Goal: Task Accomplishment & Management: Complete application form

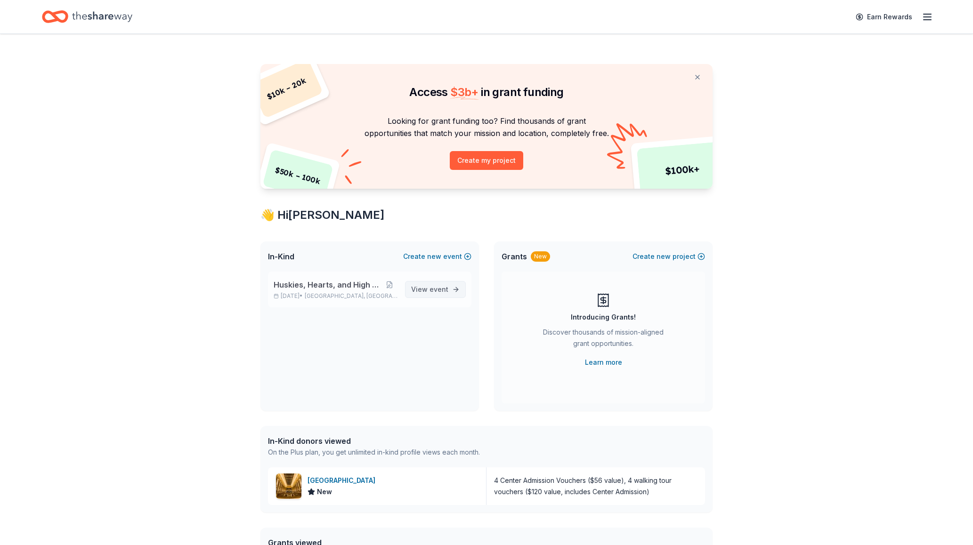
click at [442, 289] on span "event" at bounding box center [438, 289] width 19 height 8
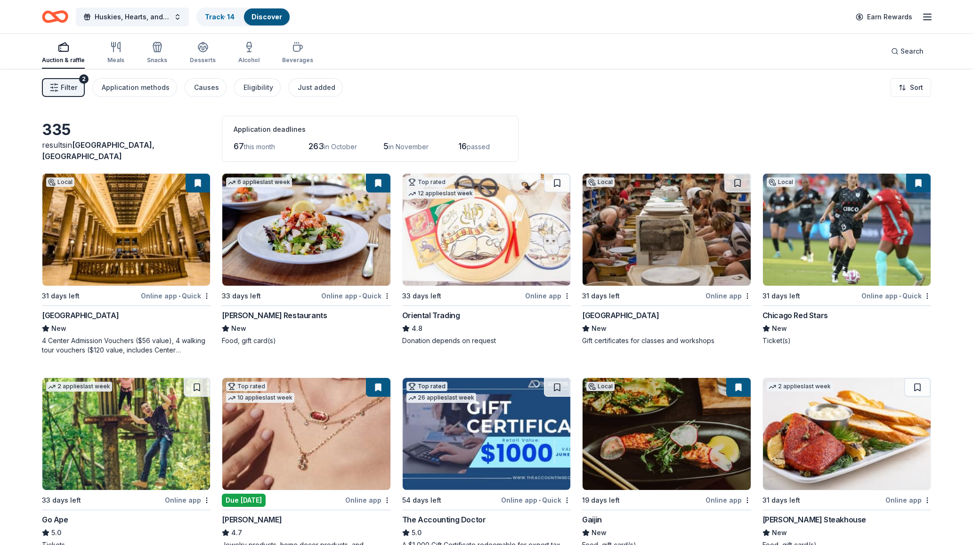
click at [65, 87] on span "Filter" at bounding box center [69, 87] width 16 height 11
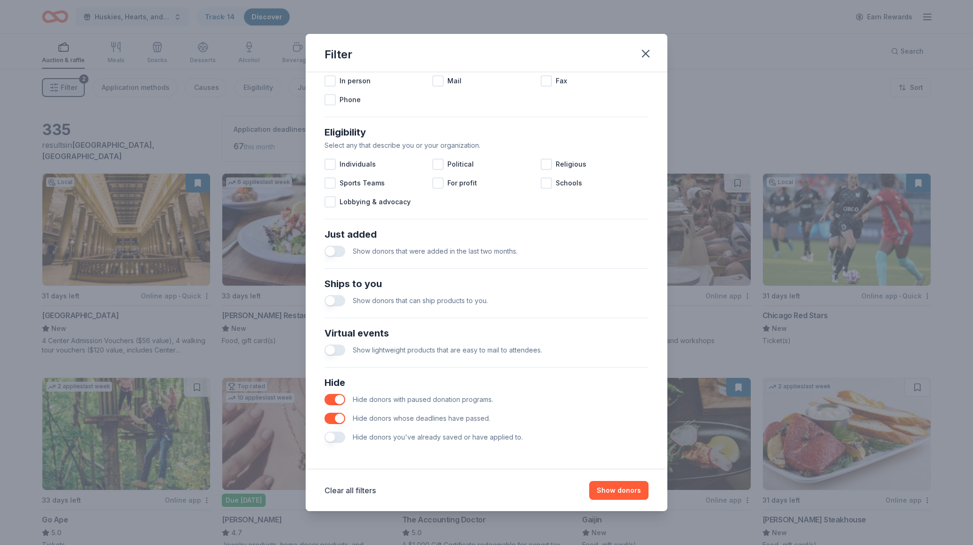
scroll to position [223, 0]
click at [643, 52] on icon "button" at bounding box center [645, 53] width 7 height 7
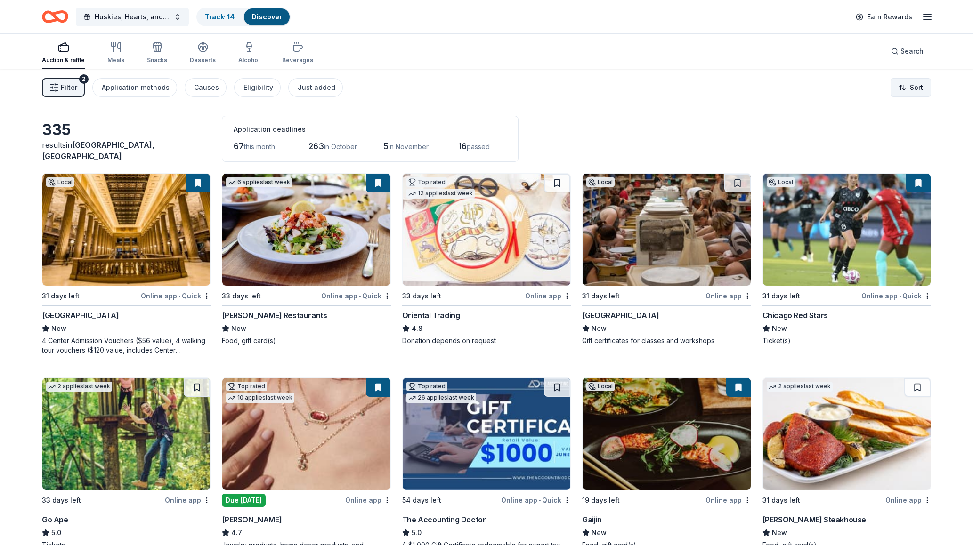
click at [912, 85] on html "Huskies, Hearts, and High Stakes Track · 14 Discover Earn Rewards Auction & raf…" at bounding box center [486, 272] width 973 height 545
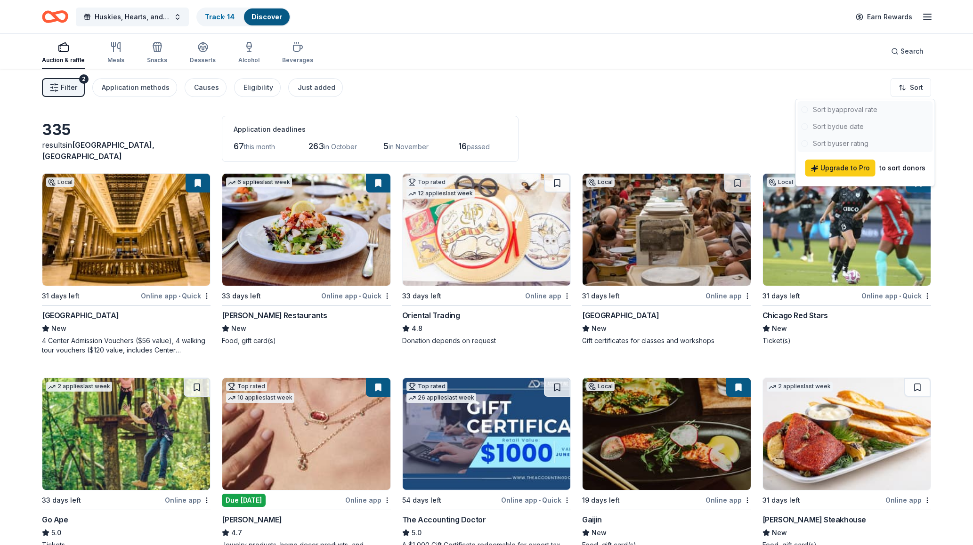
click at [870, 123] on div at bounding box center [865, 126] width 135 height 51
click at [856, 127] on div at bounding box center [865, 126] width 135 height 51
click at [692, 114] on html "Huskies, Hearts, and High Stakes Track · 14 Discover Earn Rewards Auction & raf…" at bounding box center [486, 272] width 973 height 545
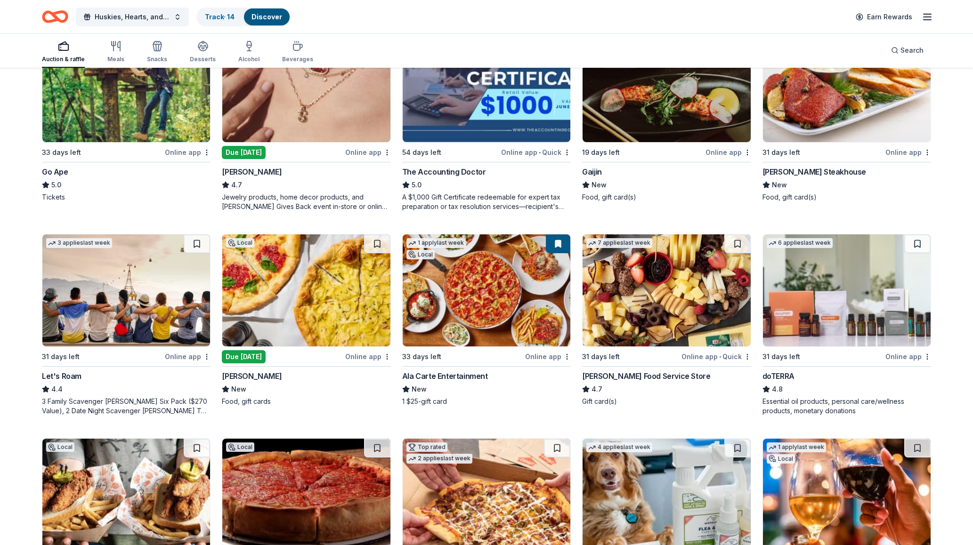
scroll to position [349, 0]
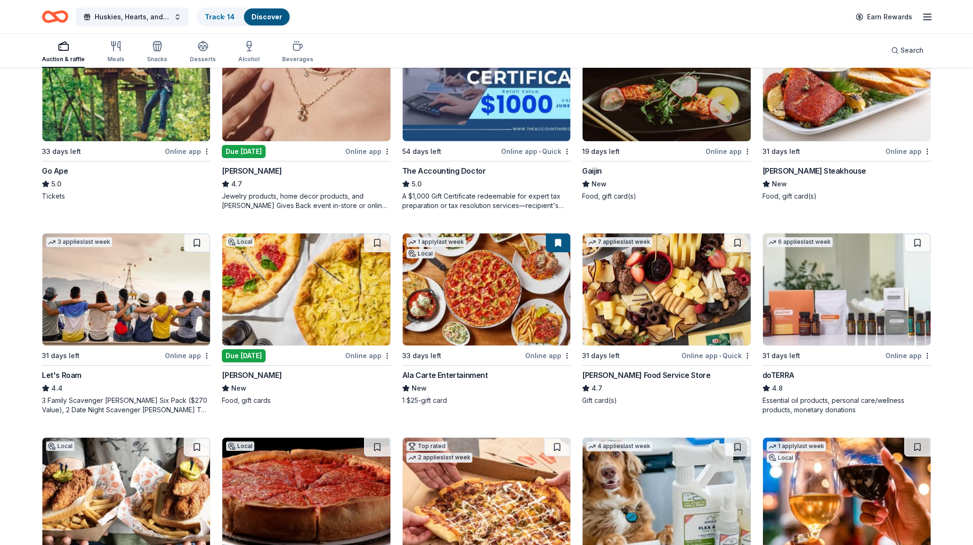
click at [323, 291] on img at bounding box center [306, 290] width 168 height 112
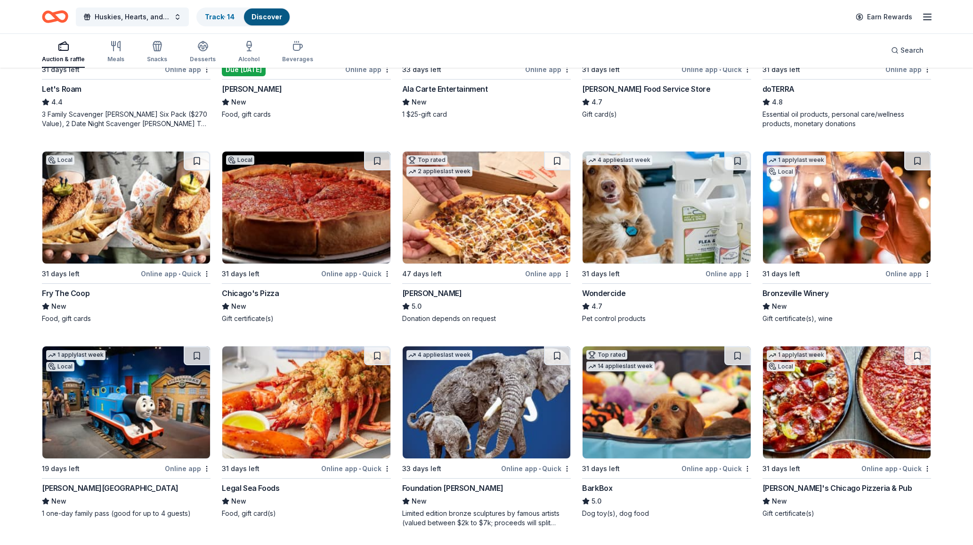
scroll to position [637, 0]
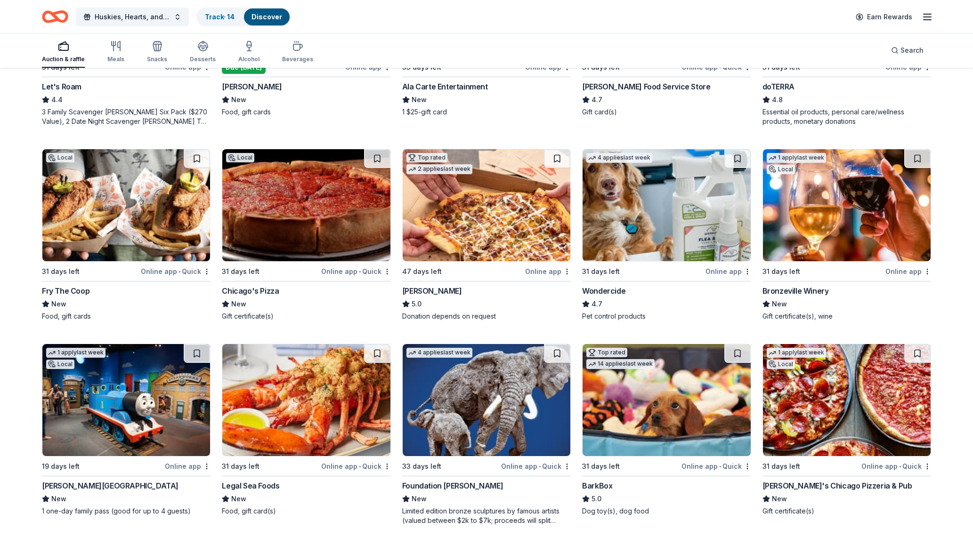
click at [812, 249] on img at bounding box center [847, 205] width 168 height 112
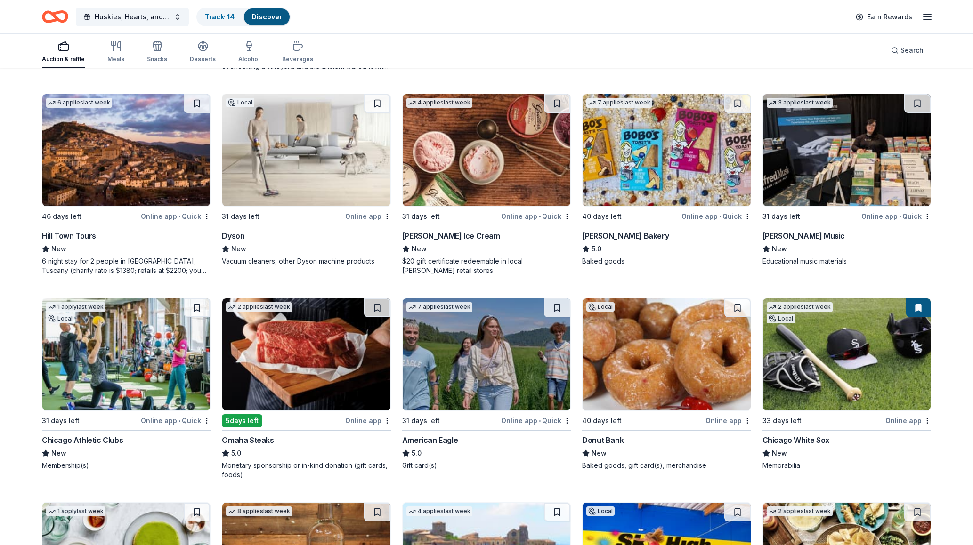
scroll to position [1503, 0]
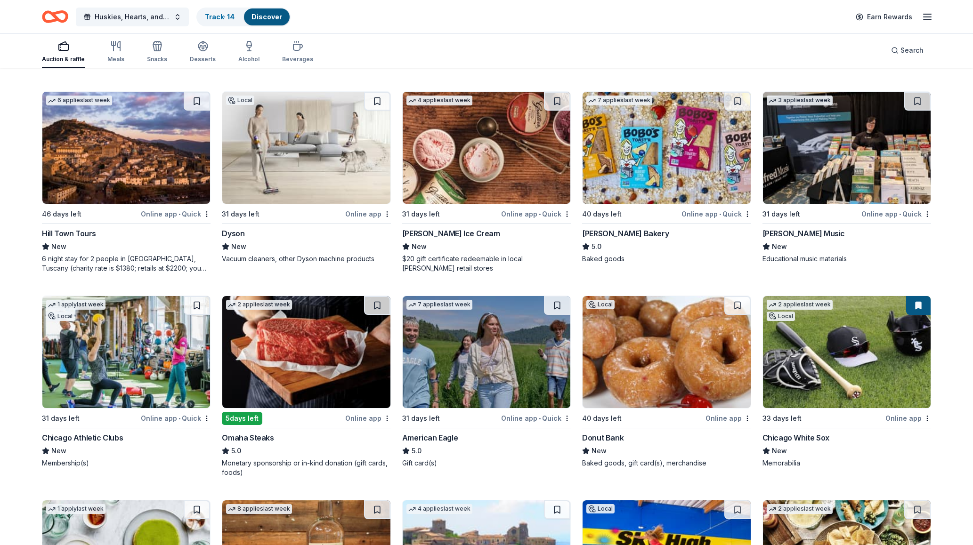
click at [146, 364] on img at bounding box center [126, 352] width 168 height 112
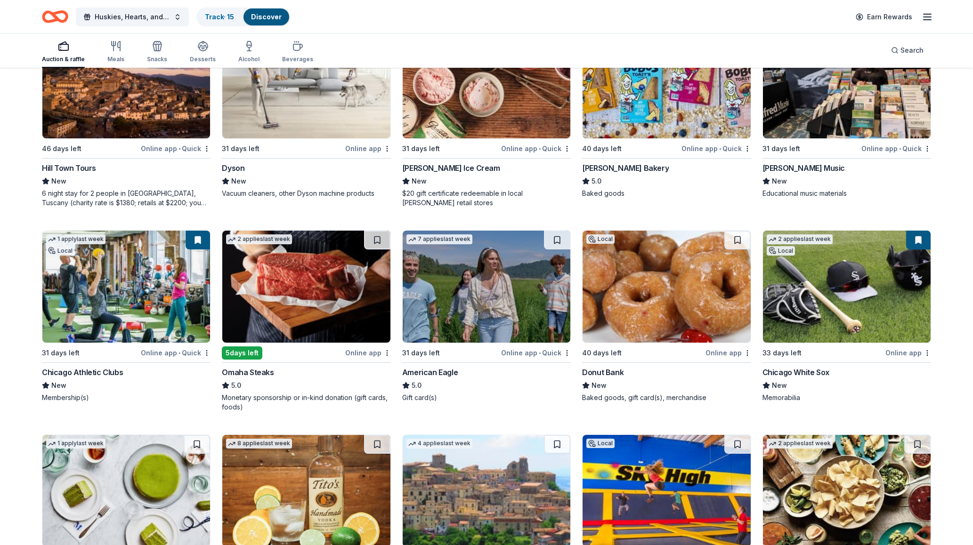
scroll to position [1569, 0]
click at [373, 240] on button at bounding box center [377, 239] width 26 height 19
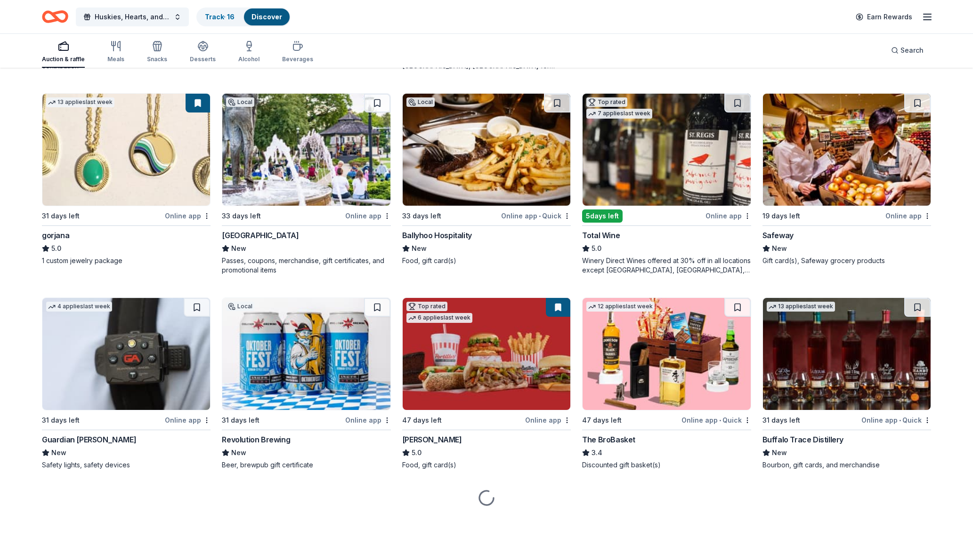
scroll to position [2114, 0]
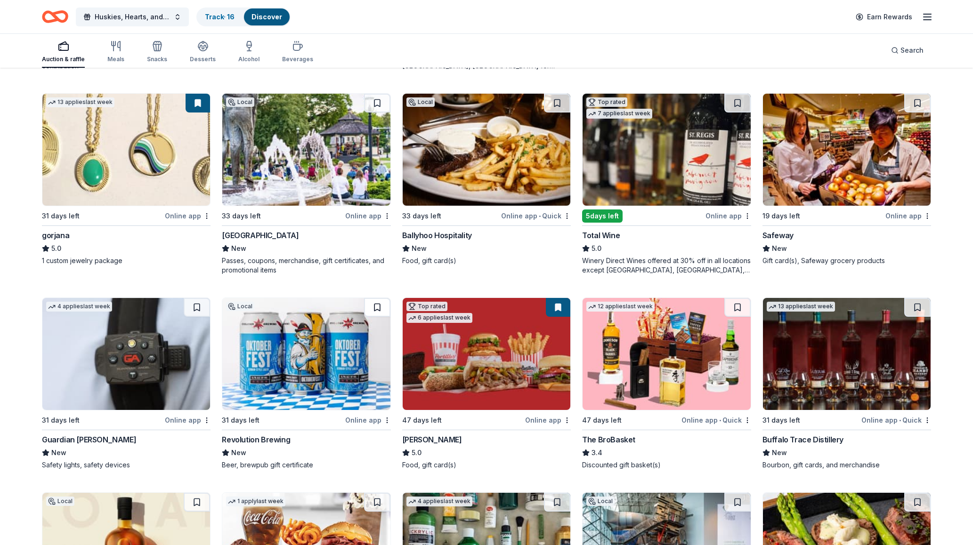
click at [377, 309] on button at bounding box center [377, 307] width 26 height 19
click at [553, 310] on button at bounding box center [558, 307] width 24 height 19
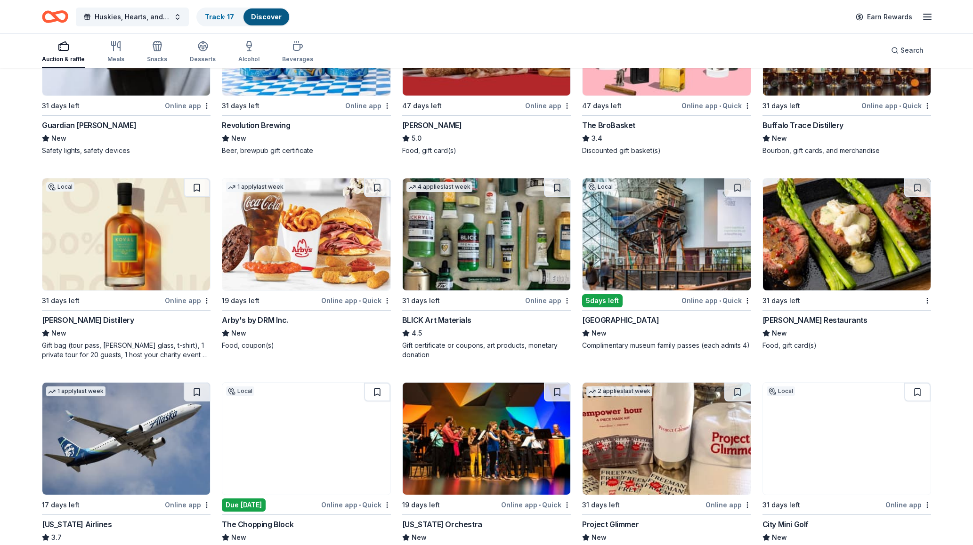
scroll to position [2432, 0]
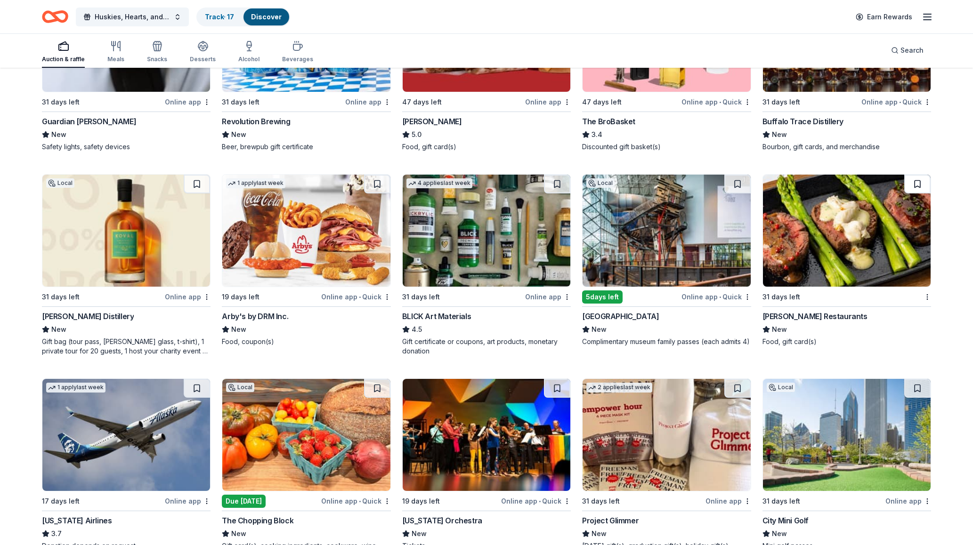
click at [916, 186] on button at bounding box center [917, 184] width 26 height 19
click at [916, 187] on button at bounding box center [918, 184] width 24 height 19
click at [920, 187] on button at bounding box center [918, 184] width 24 height 19
click at [918, 189] on button at bounding box center [918, 184] width 24 height 19
click at [917, 187] on button at bounding box center [918, 184] width 24 height 19
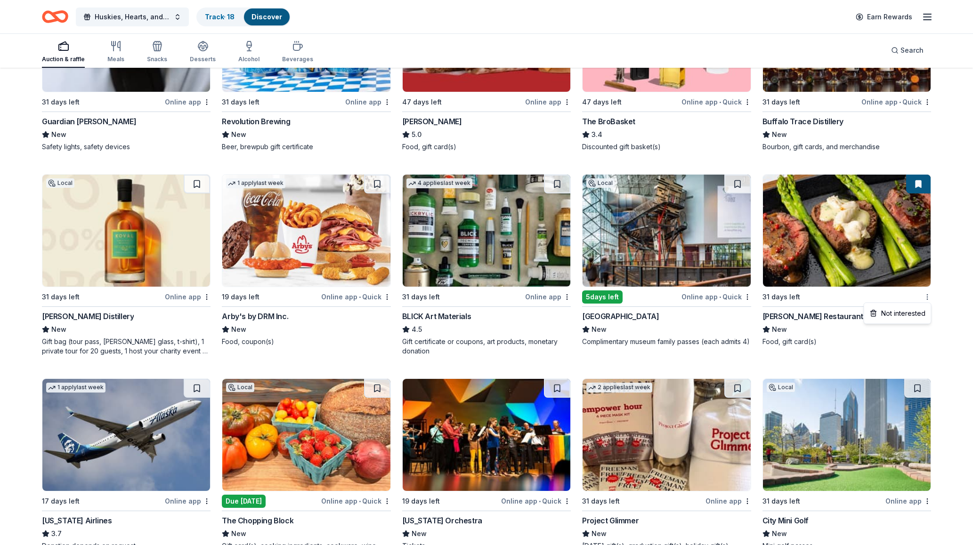
drag, startPoint x: 927, startPoint y: 299, endPoint x: 906, endPoint y: 274, distance: 32.4
click at [843, 247] on img at bounding box center [847, 231] width 168 height 112
click at [736, 183] on button at bounding box center [737, 184] width 26 height 19
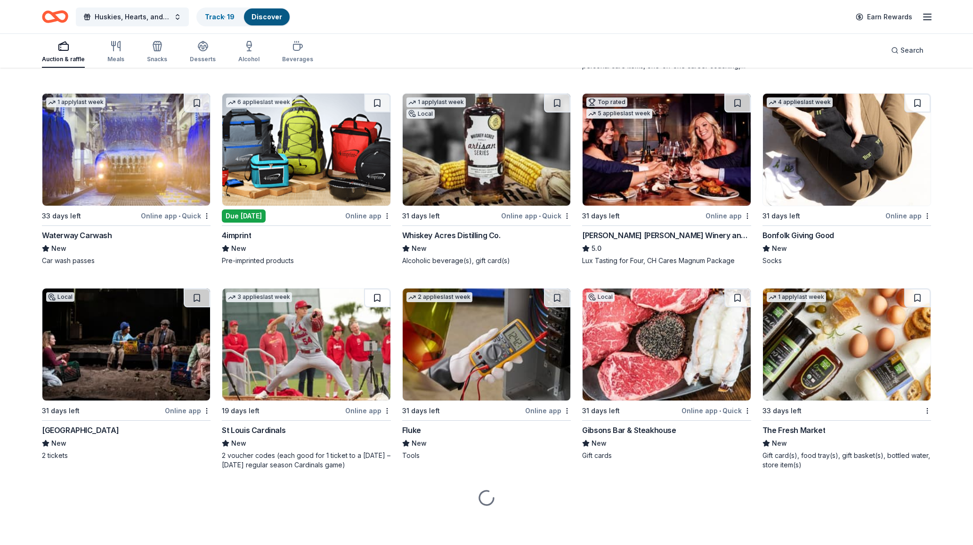
scroll to position [2922, 0]
click at [380, 297] on button at bounding box center [377, 298] width 26 height 19
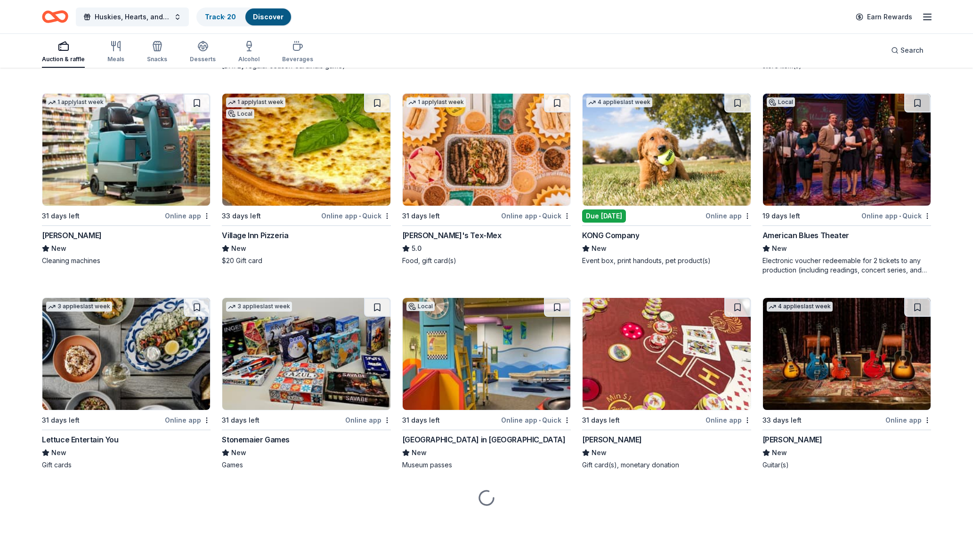
scroll to position [3321, 0]
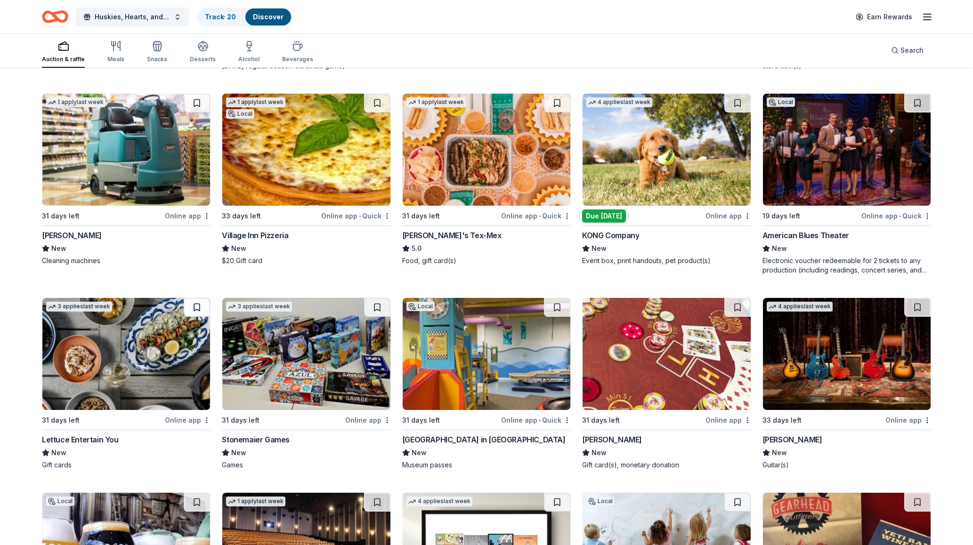
click at [197, 311] on button at bounding box center [197, 307] width 26 height 19
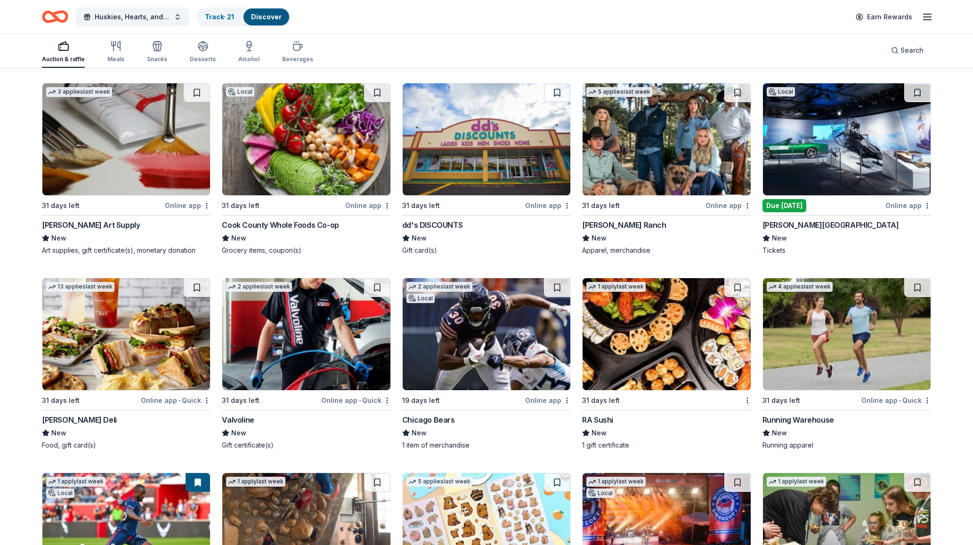
scroll to position [3925, 0]
click at [565, 287] on button at bounding box center [557, 288] width 26 height 19
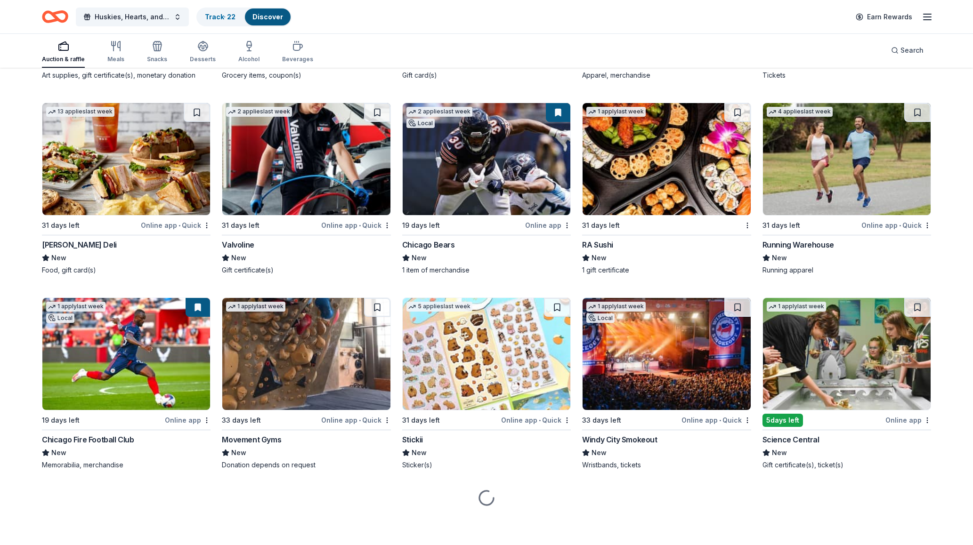
scroll to position [4101, 0]
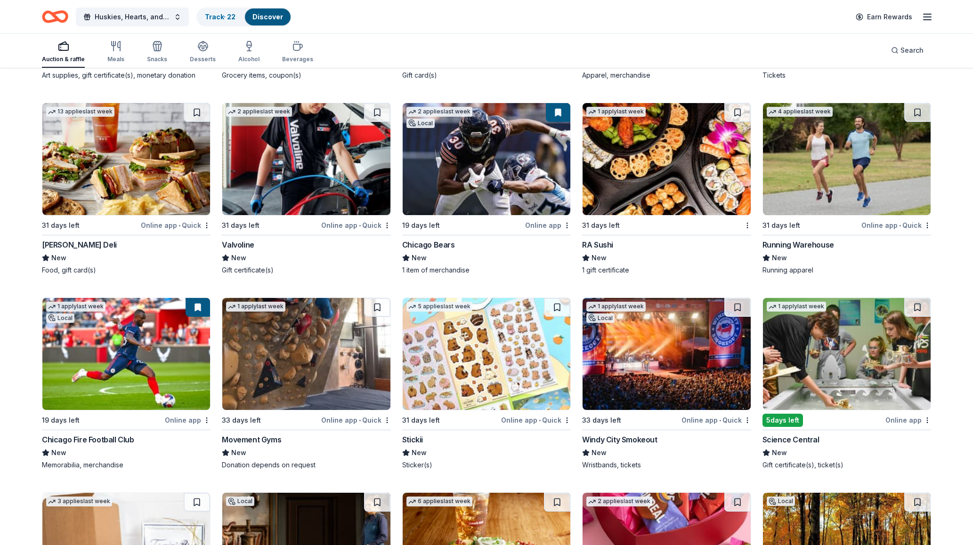
click at [168, 345] on img at bounding box center [126, 354] width 168 height 112
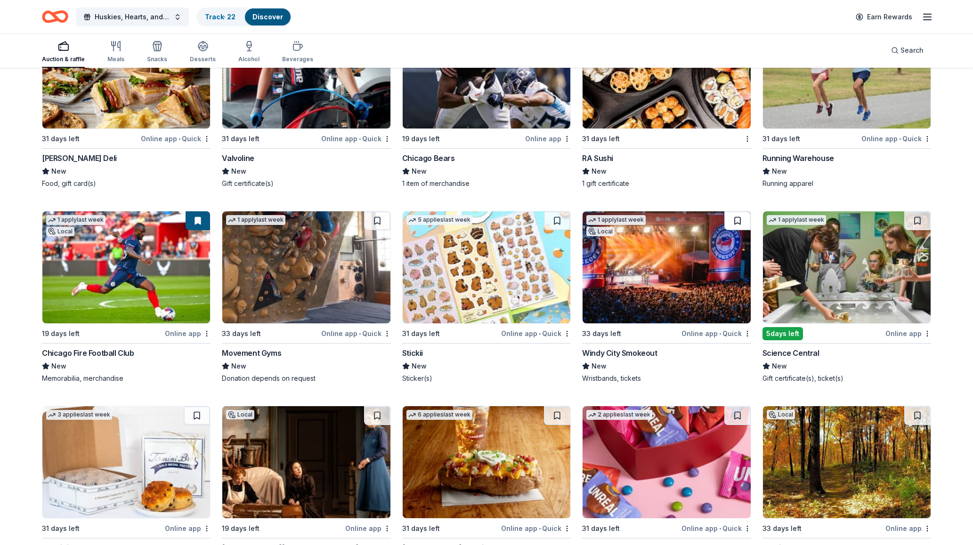
click at [738, 218] on button at bounding box center [737, 220] width 26 height 19
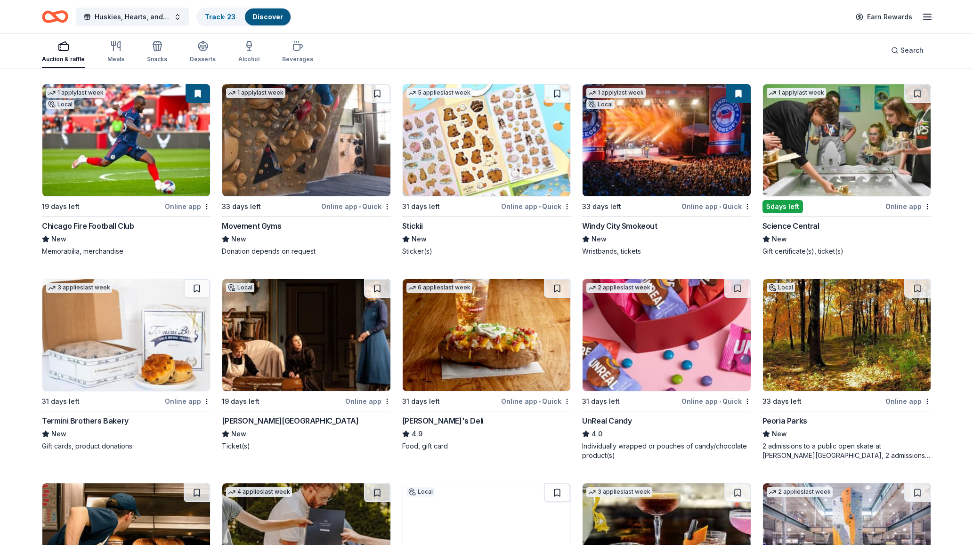
scroll to position [4318, 0]
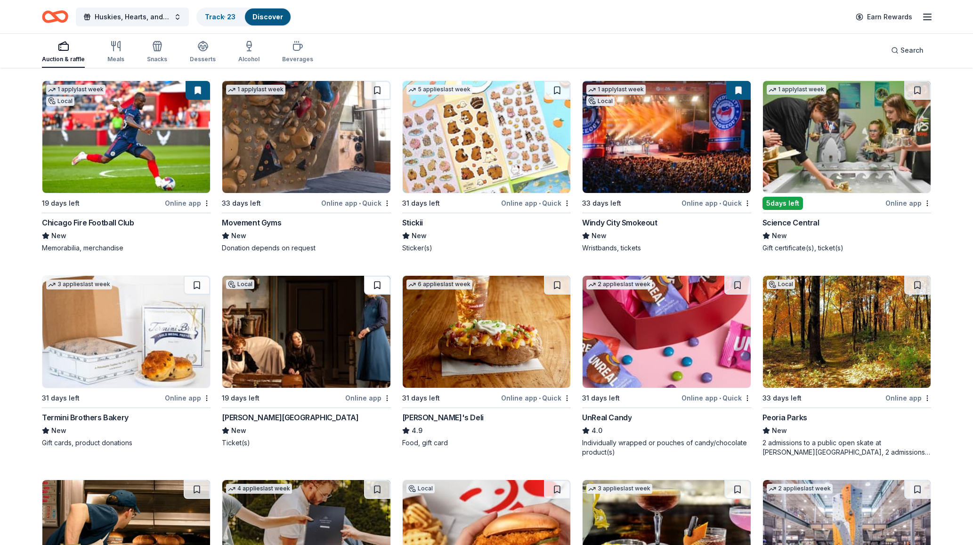
click at [372, 287] on button at bounding box center [377, 285] width 26 height 19
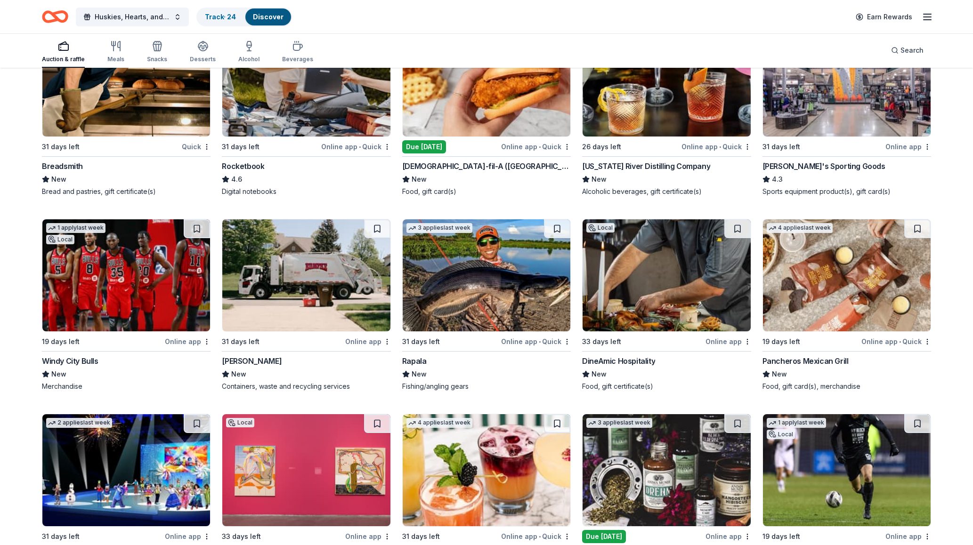
scroll to position [4753, 0]
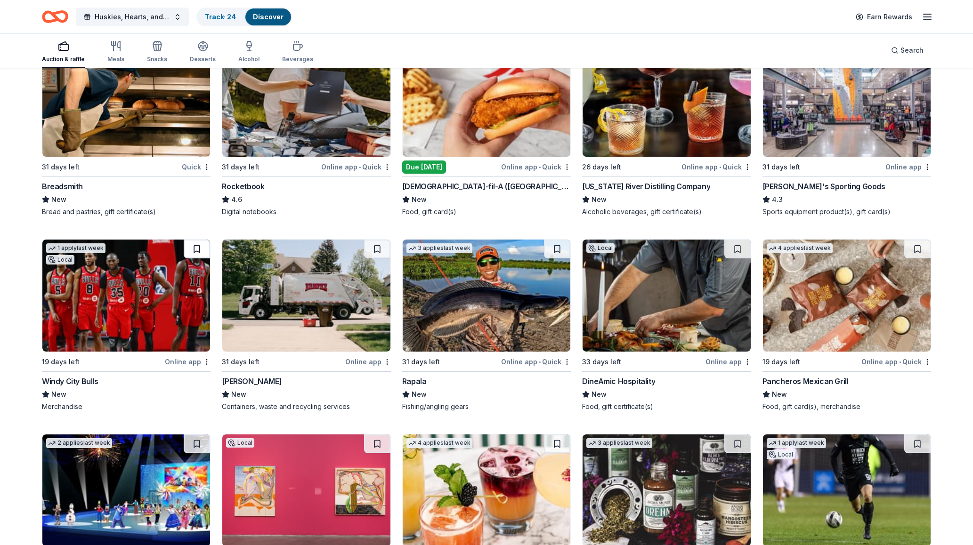
click at [205, 247] on button at bounding box center [197, 249] width 26 height 19
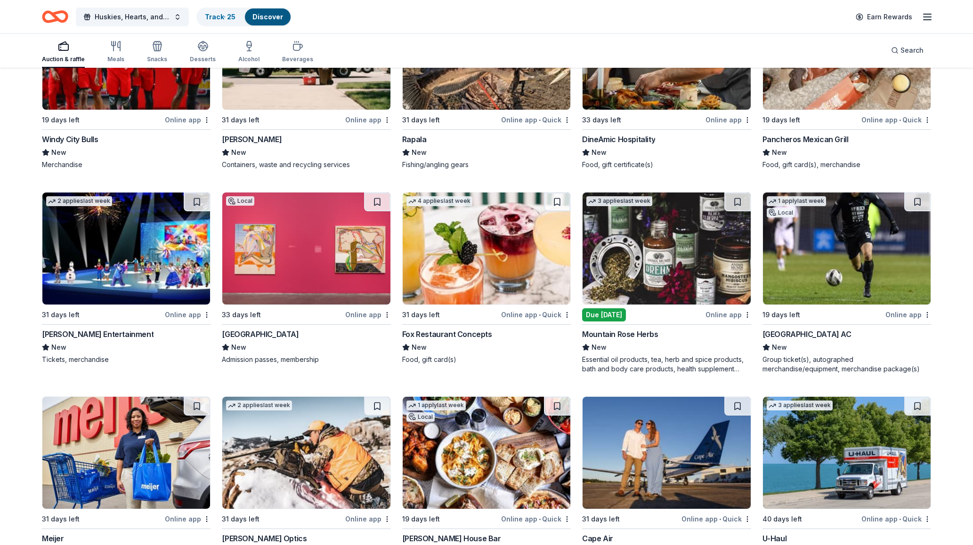
scroll to position [5030, 0]
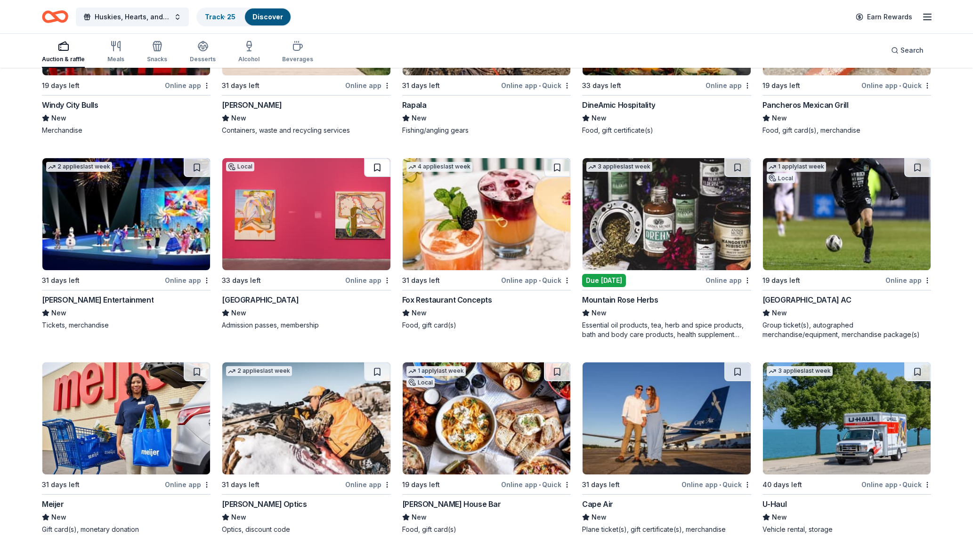
click at [376, 163] on button at bounding box center [377, 167] width 26 height 19
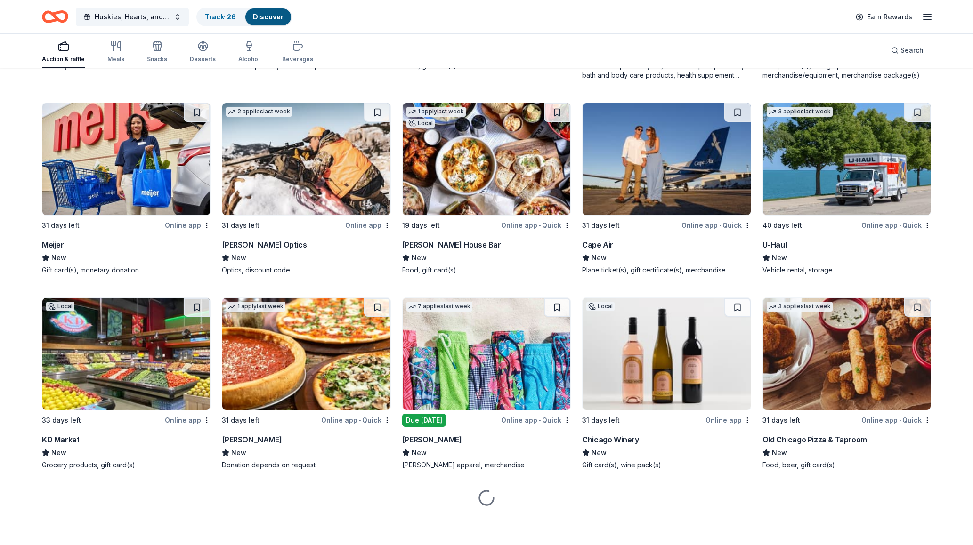
scroll to position [5289, 0]
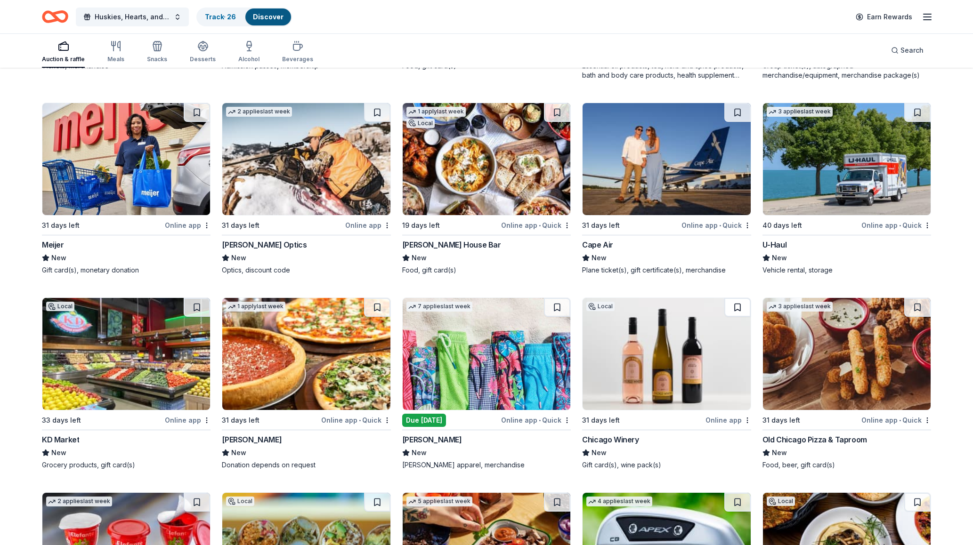
click at [731, 307] on button at bounding box center [737, 307] width 26 height 19
click at [913, 307] on button at bounding box center [917, 307] width 26 height 19
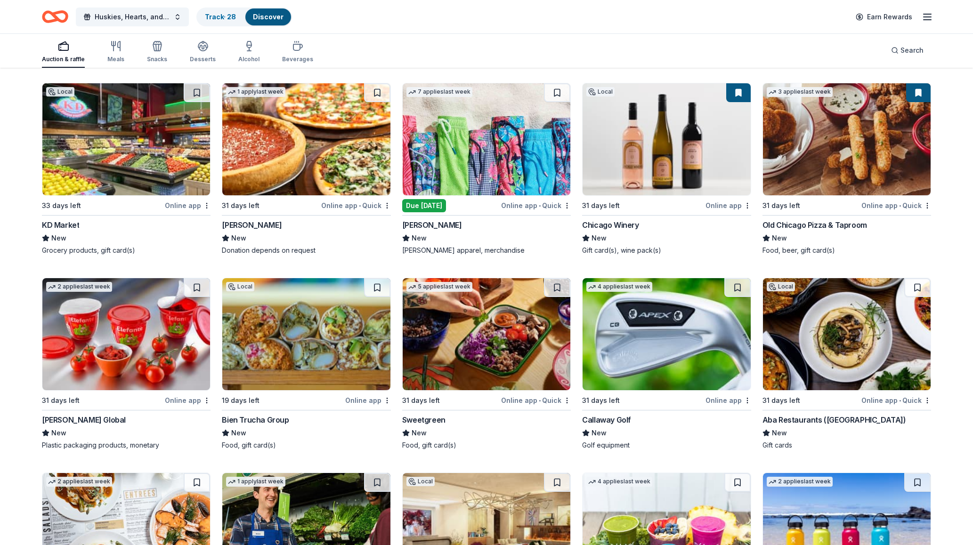
scroll to position [5505, 0]
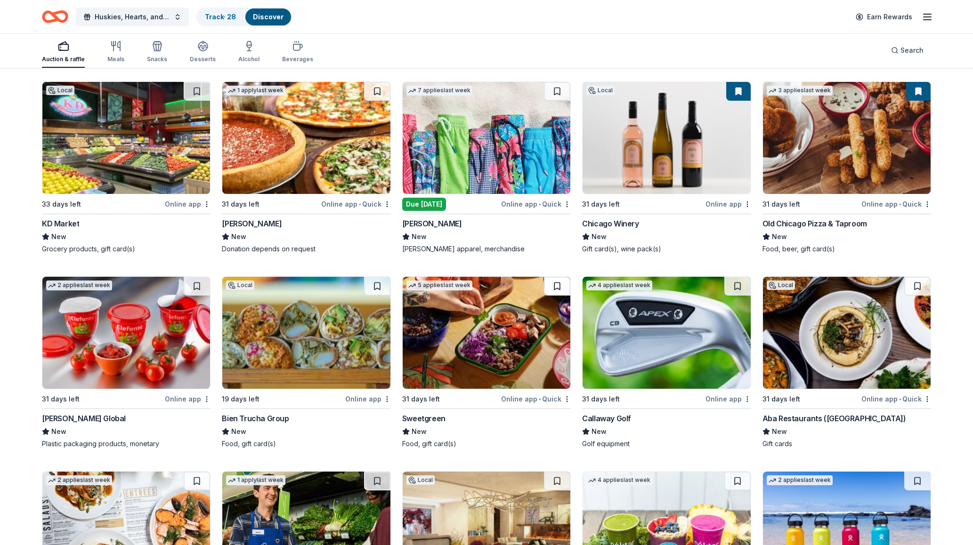
click at [551, 283] on button at bounding box center [557, 286] width 26 height 19
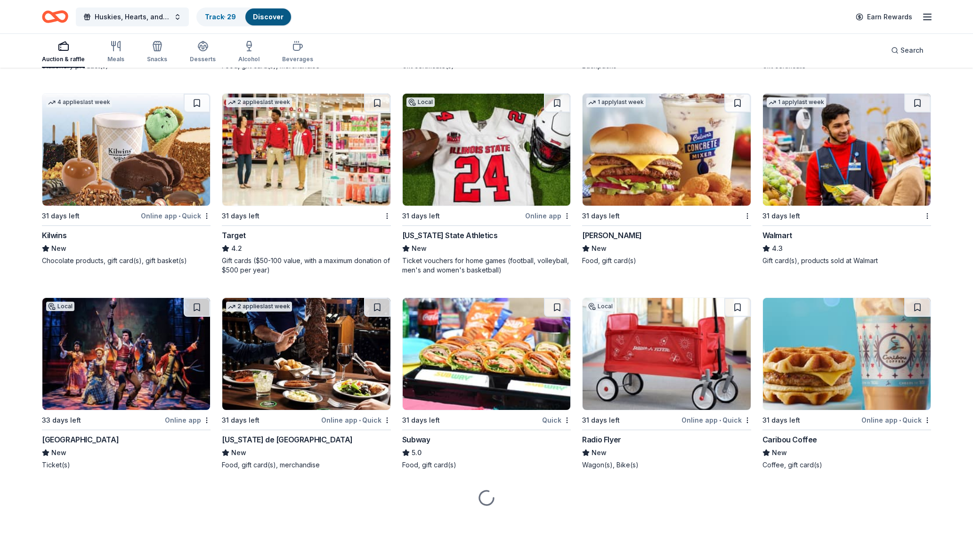
scroll to position [6478, 0]
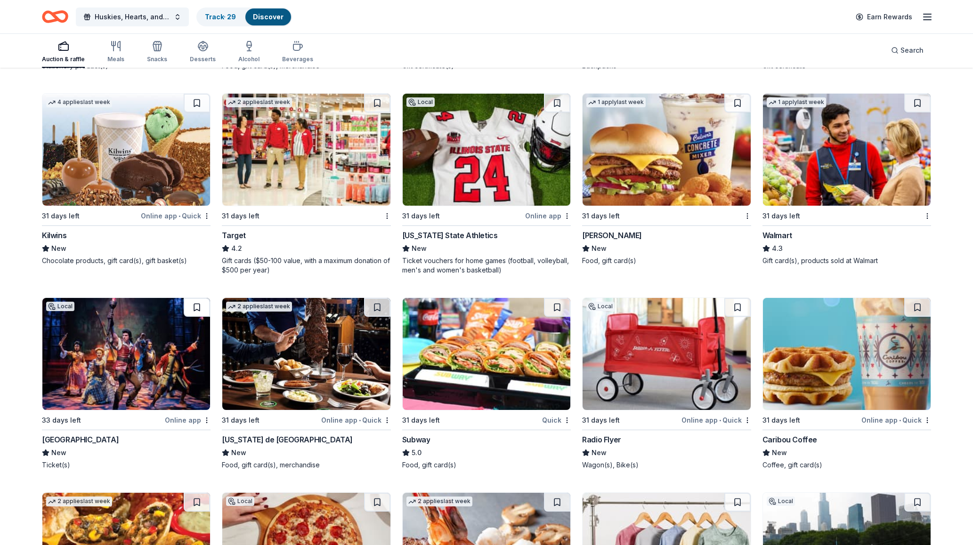
click at [202, 308] on button at bounding box center [197, 307] width 26 height 19
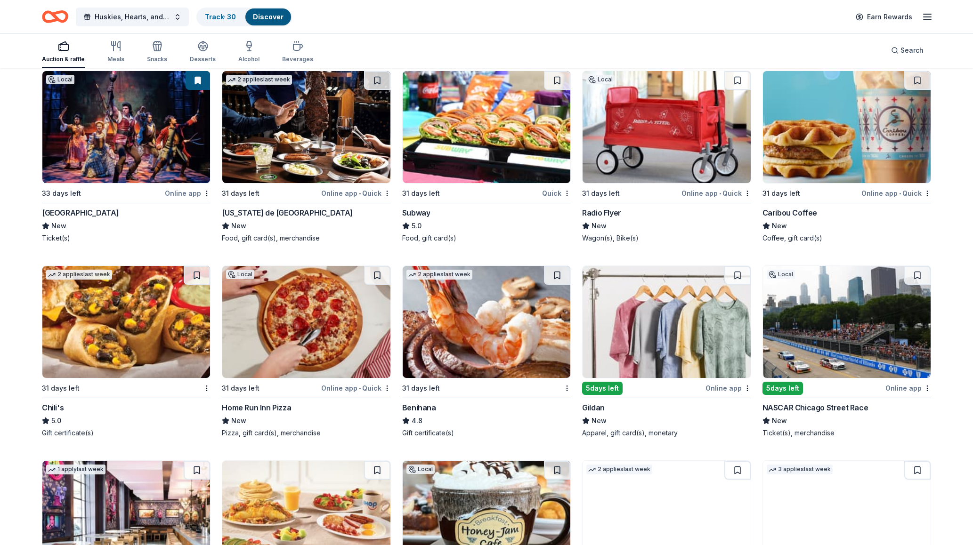
scroll to position [6709, 0]
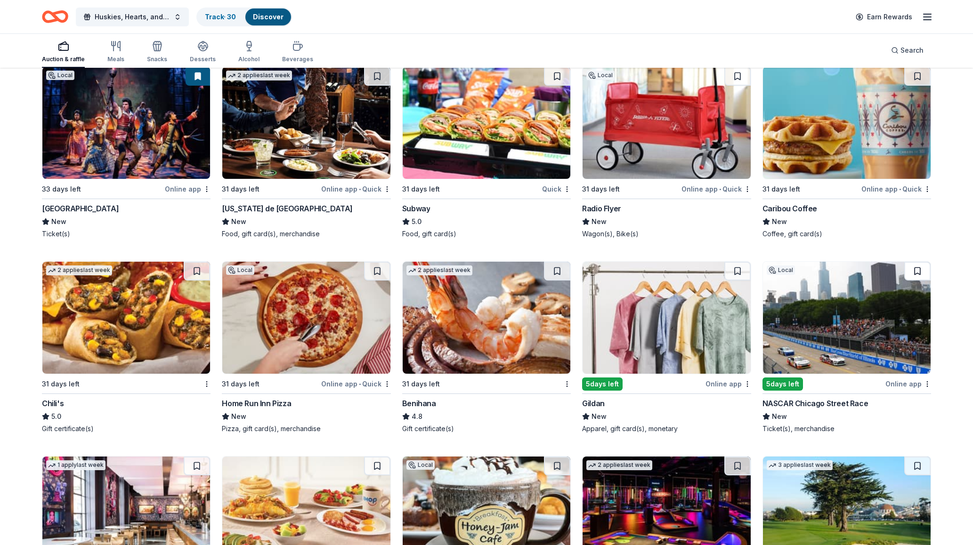
click at [914, 274] on button at bounding box center [917, 271] width 26 height 19
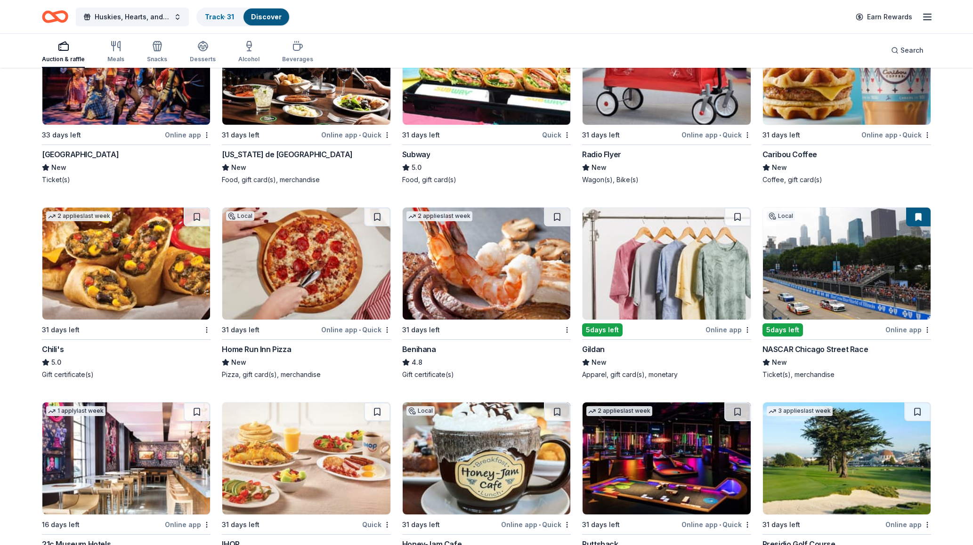
scroll to position [6809, 0]
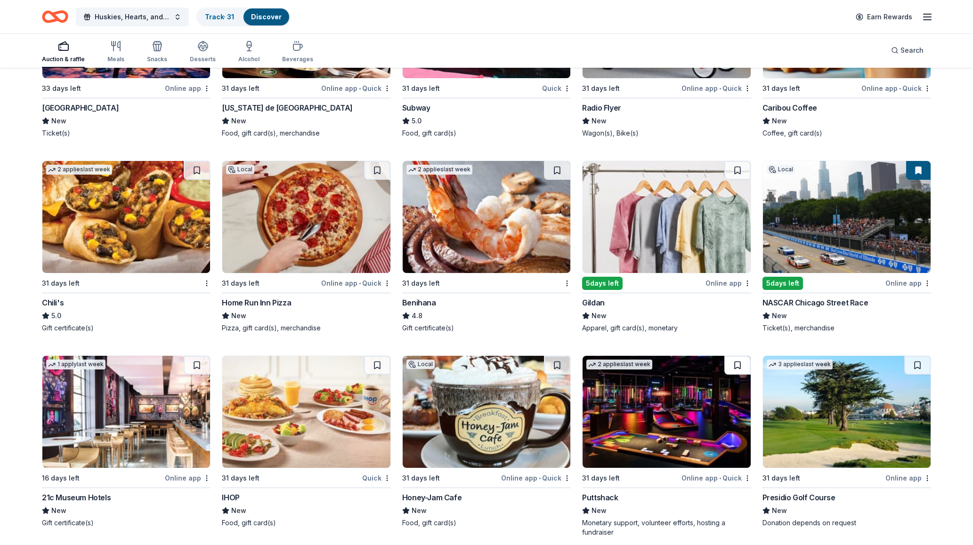
click at [742, 367] on button at bounding box center [737, 365] width 26 height 19
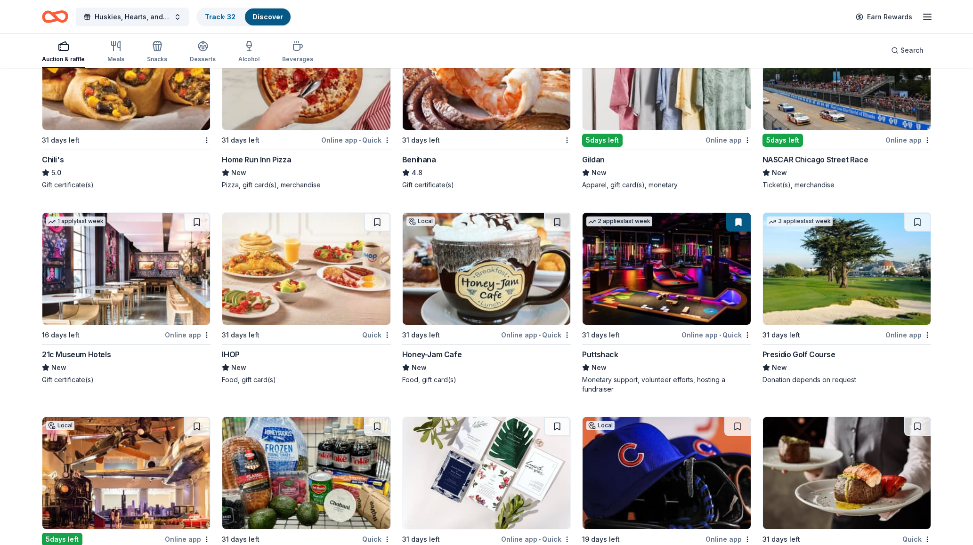
scroll to position [7011, 0]
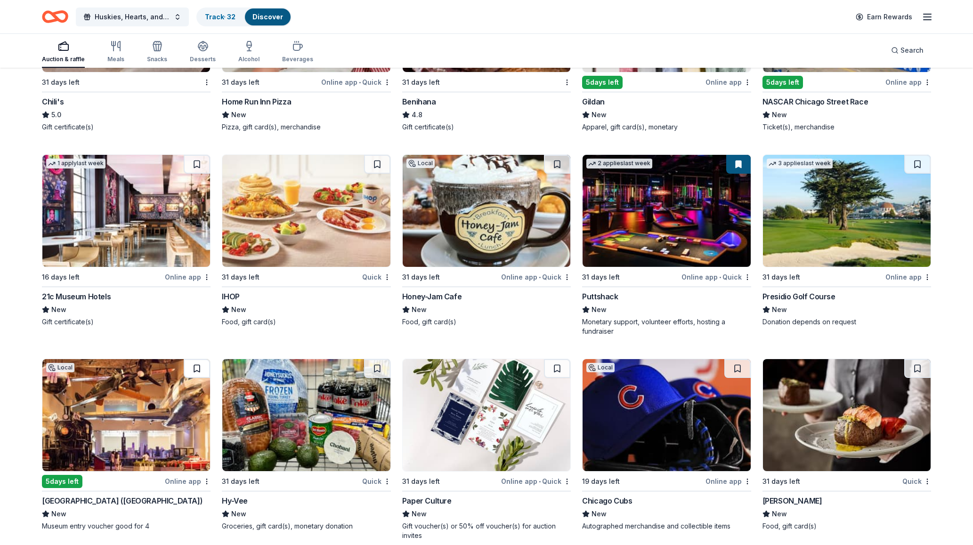
click at [203, 363] on button at bounding box center [197, 368] width 26 height 19
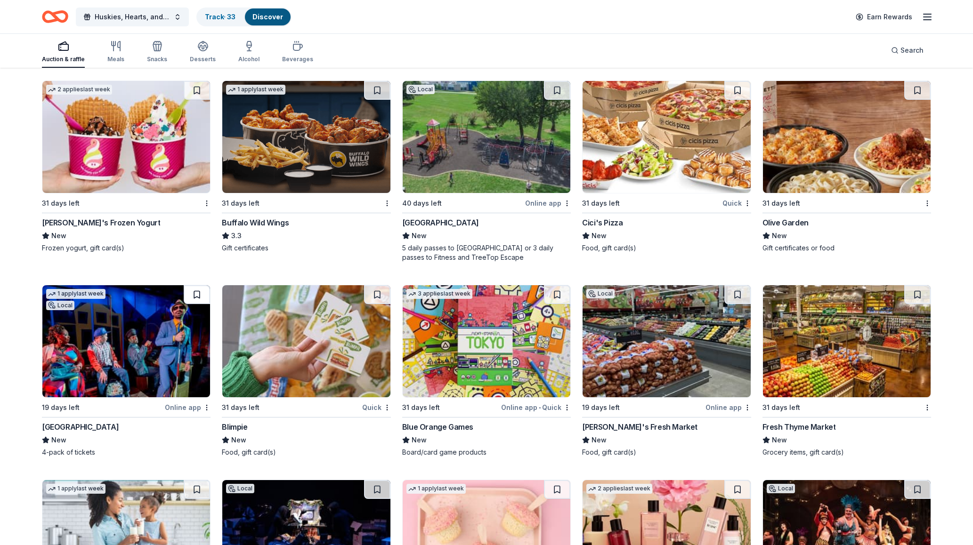
scroll to position [7698, 0]
click at [202, 296] on button at bounding box center [197, 294] width 26 height 19
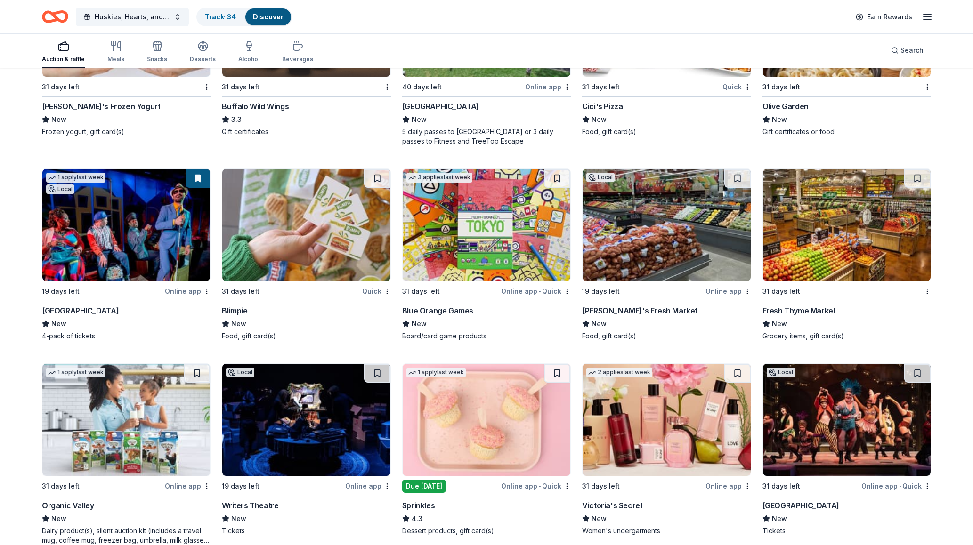
scroll to position [7815, 0]
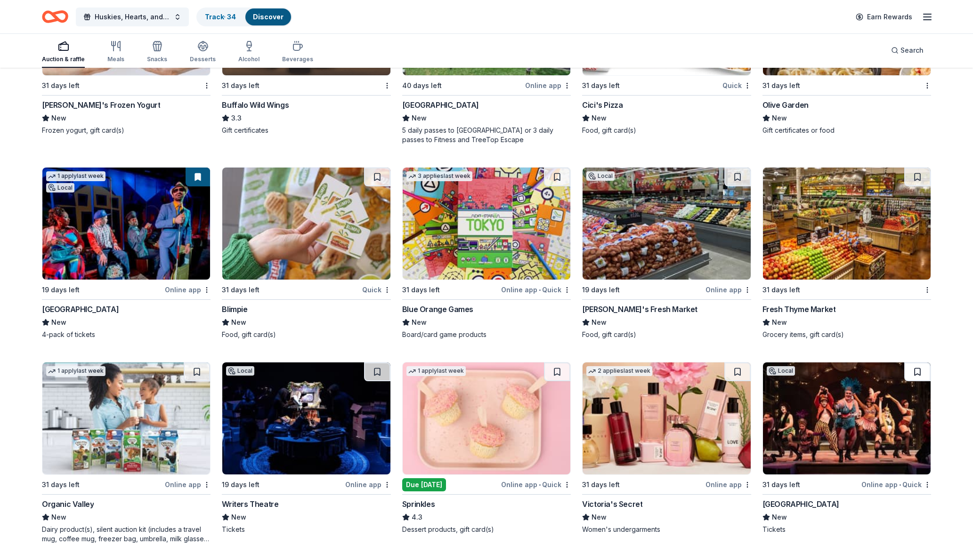
click at [919, 369] on button at bounding box center [917, 372] width 26 height 19
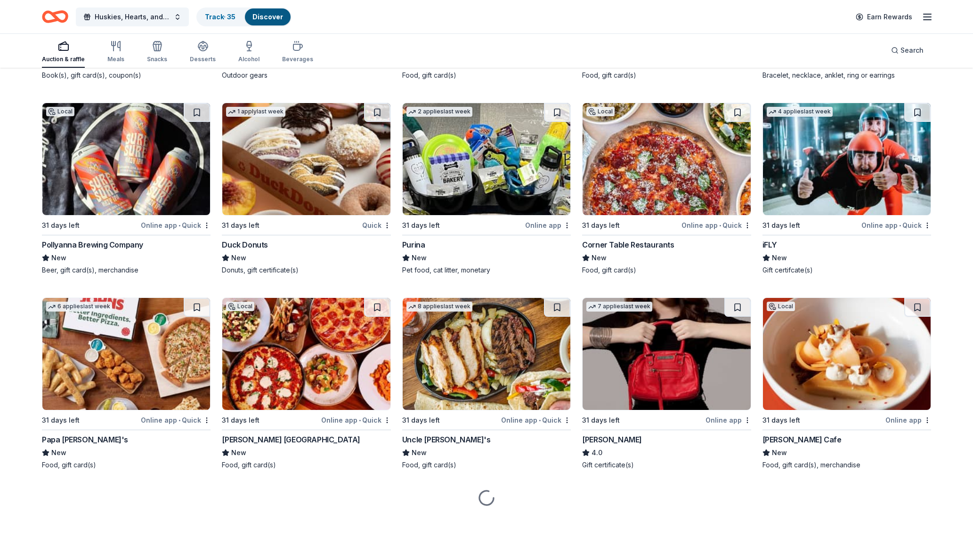
scroll to position [8474, 0]
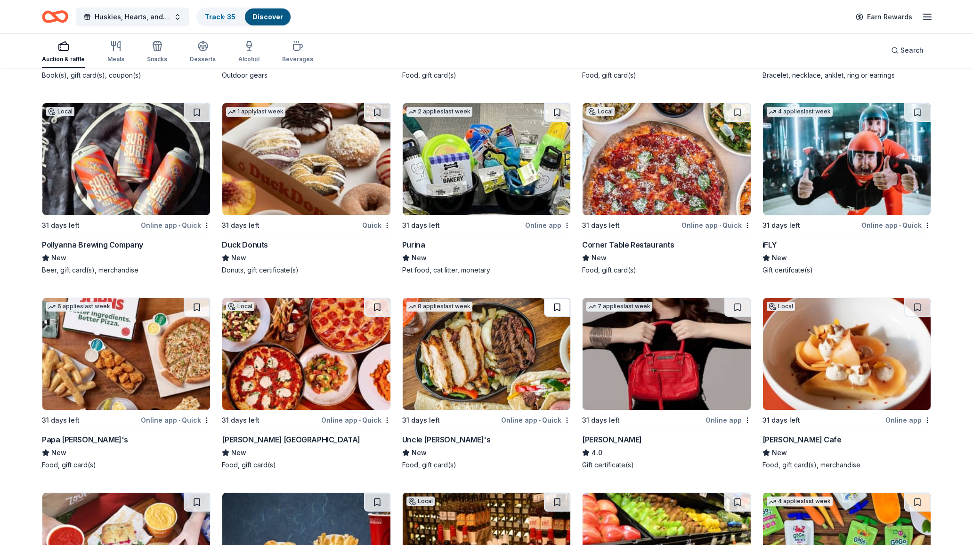
click at [557, 312] on button at bounding box center [557, 307] width 26 height 19
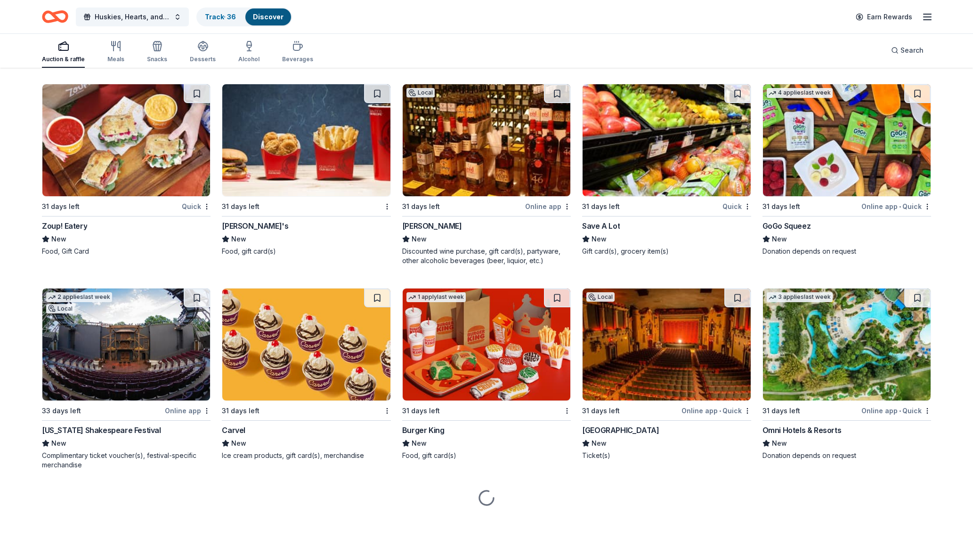
scroll to position [8883, 0]
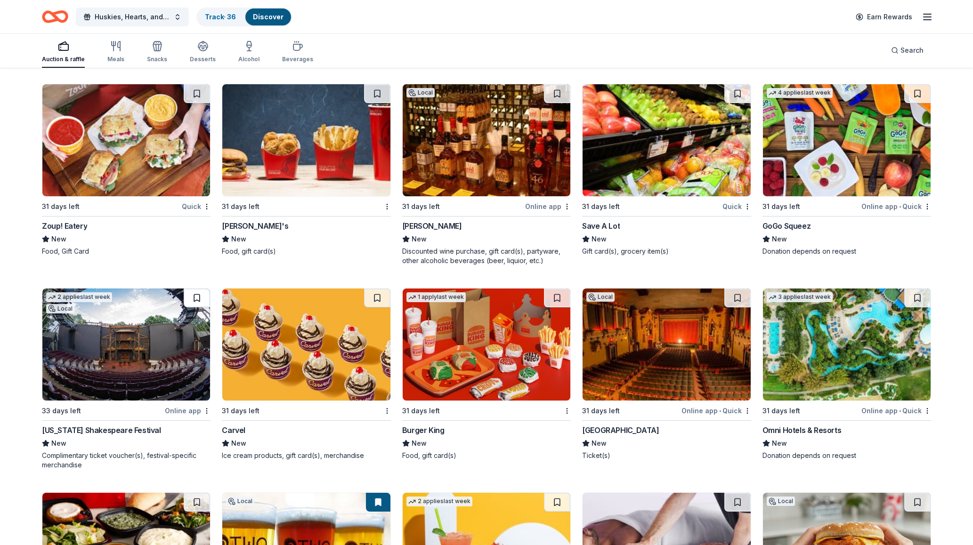
click at [197, 300] on button at bounding box center [197, 298] width 26 height 19
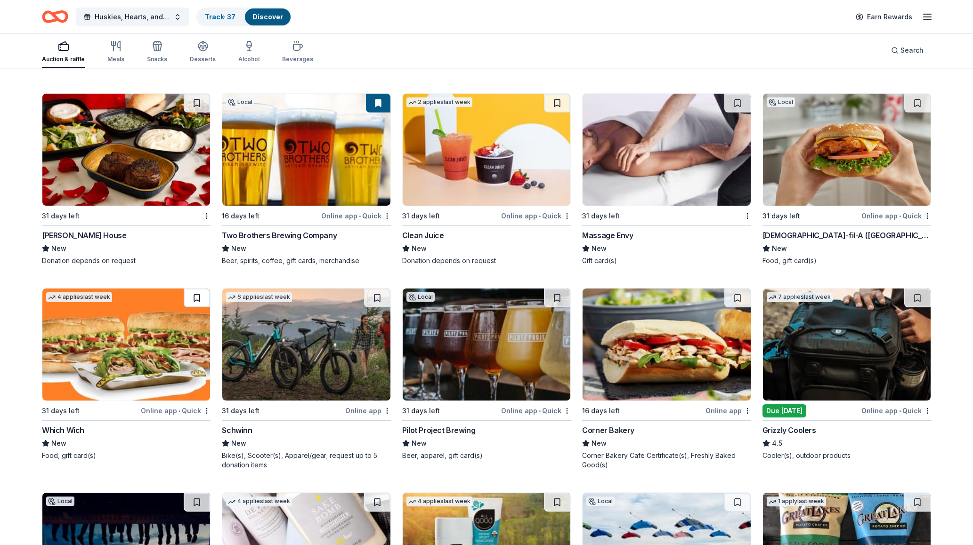
scroll to position [9470, 0]
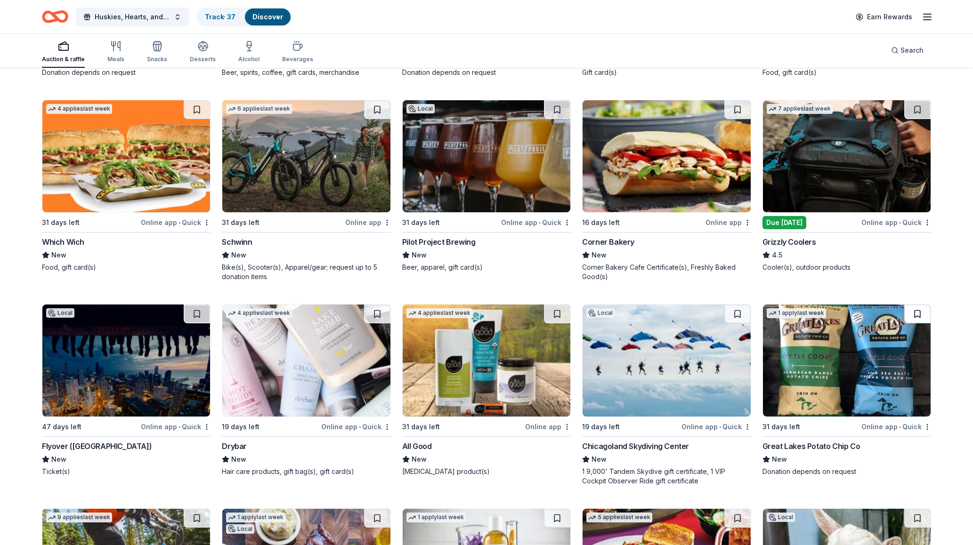
click at [920, 316] on button at bounding box center [917, 314] width 26 height 19
click at [382, 316] on button at bounding box center [377, 314] width 26 height 19
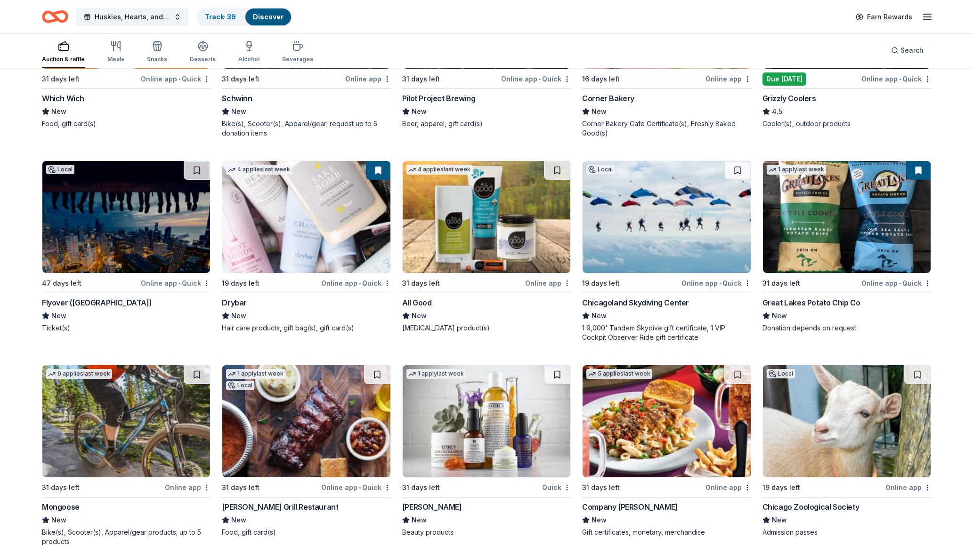
scroll to position [9624, 0]
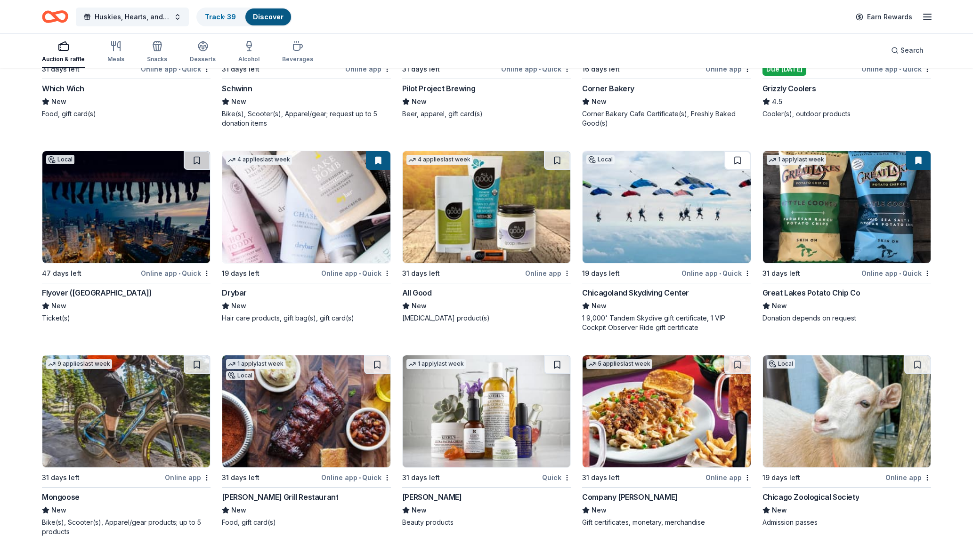
click at [731, 160] on button at bounding box center [737, 160] width 26 height 19
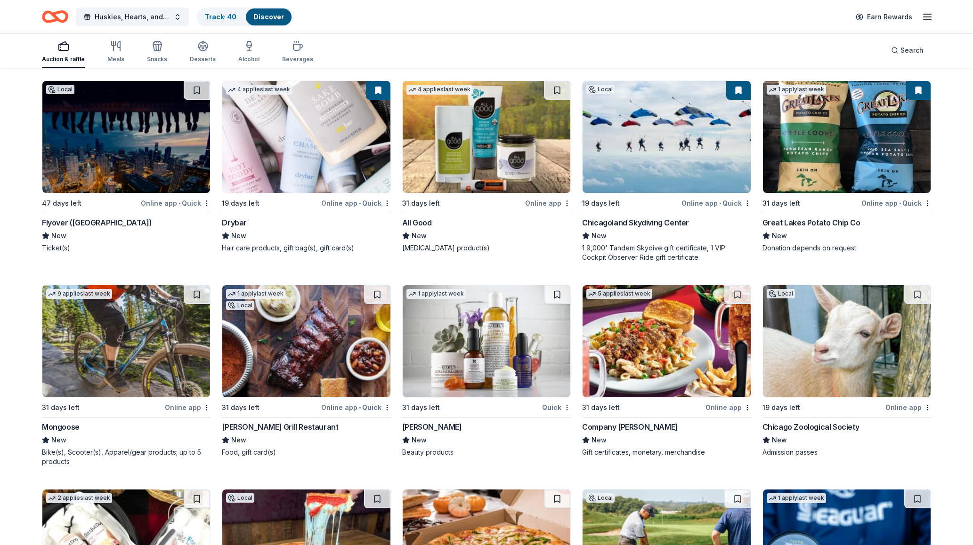
scroll to position [9690, 0]
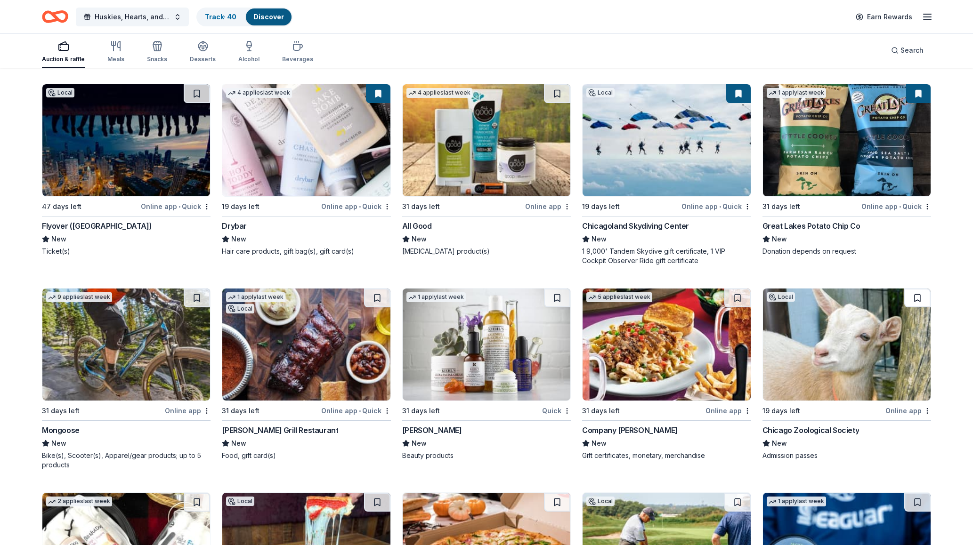
click at [909, 299] on button at bounding box center [917, 298] width 26 height 19
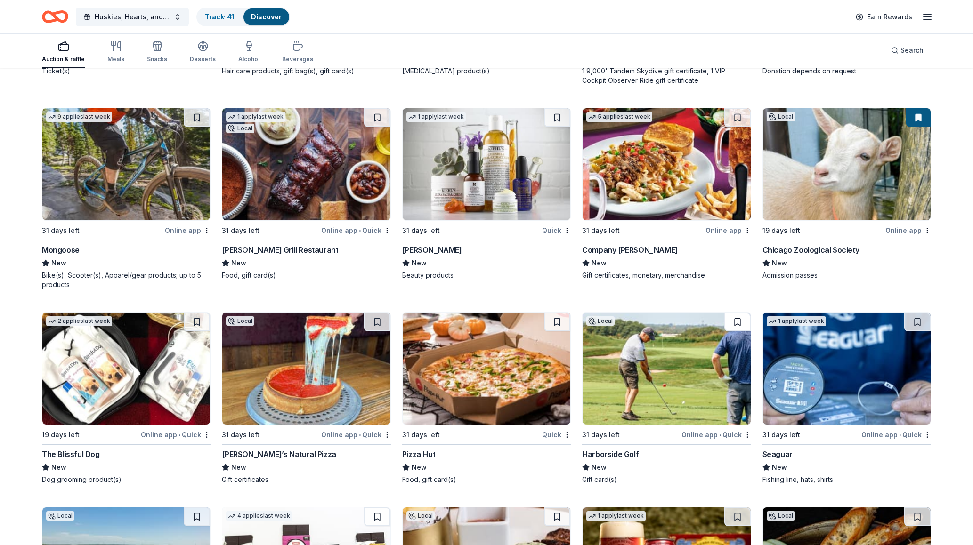
click at [741, 324] on button at bounding box center [737, 322] width 26 height 19
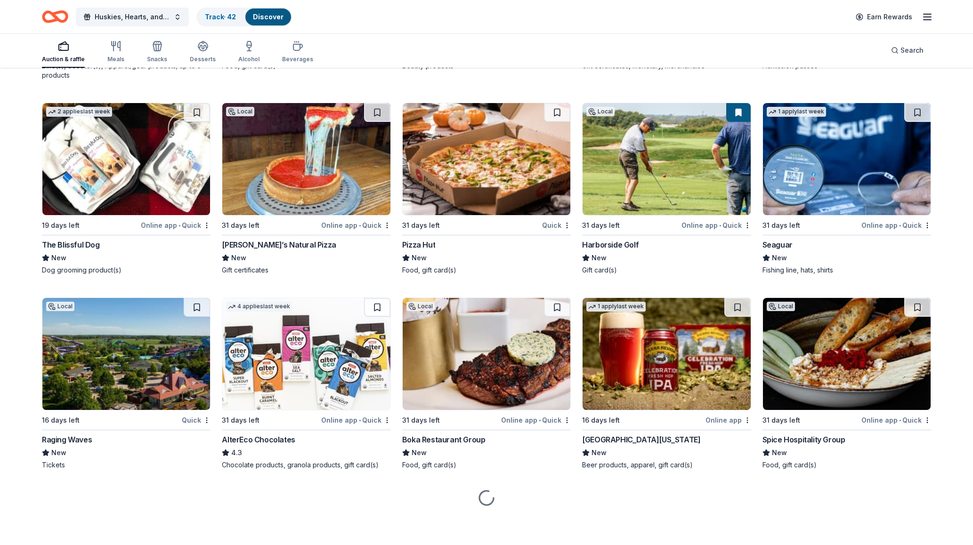
scroll to position [10080, 0]
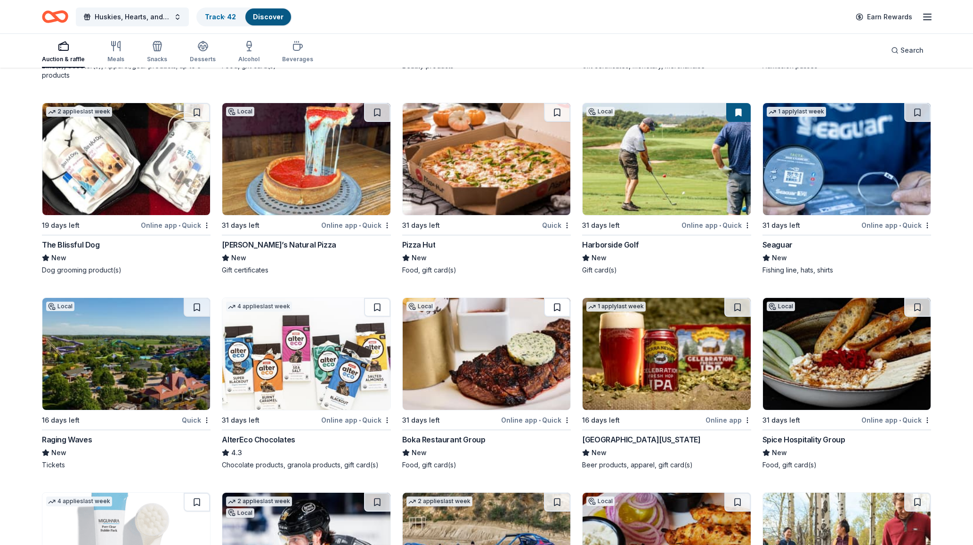
click at [562, 309] on button at bounding box center [557, 307] width 26 height 19
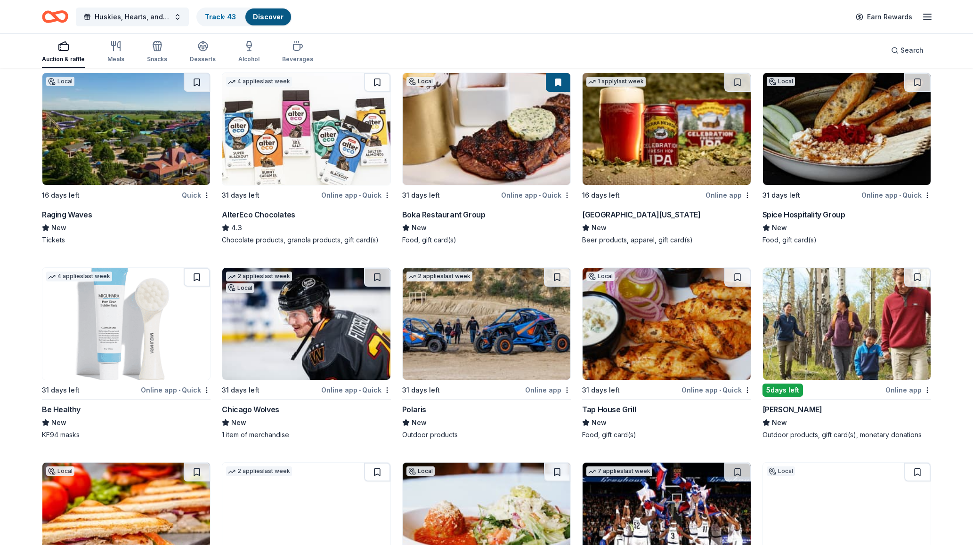
scroll to position [10315, 0]
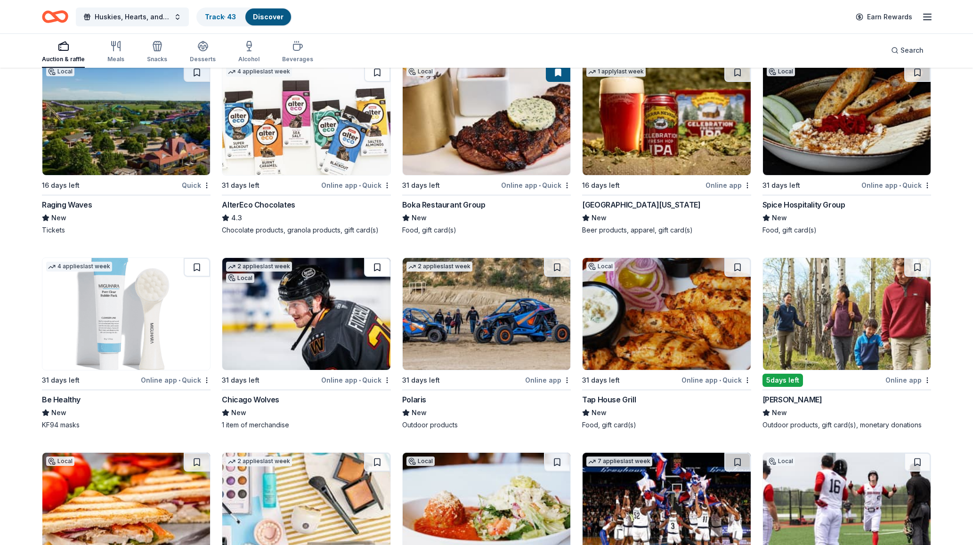
click at [385, 271] on button at bounding box center [377, 267] width 26 height 19
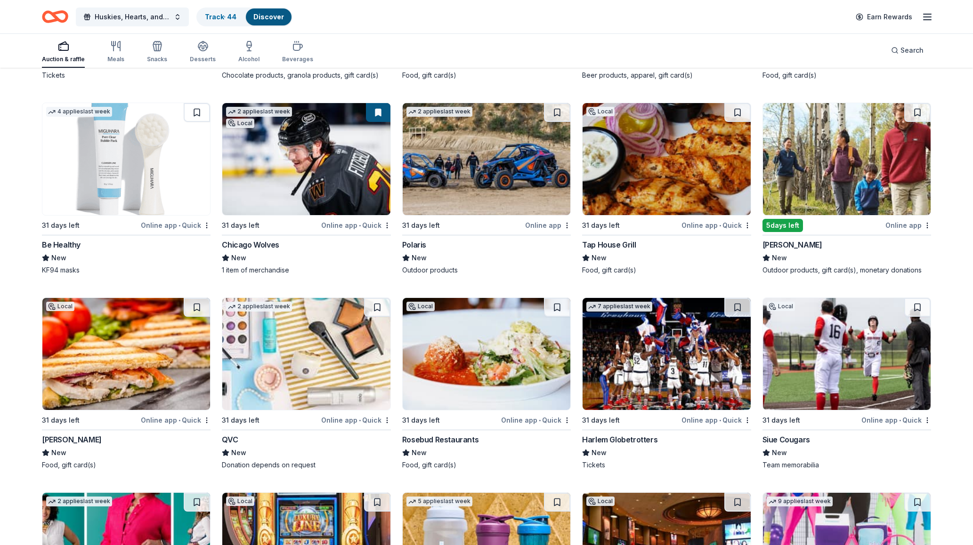
scroll to position [10479, 0]
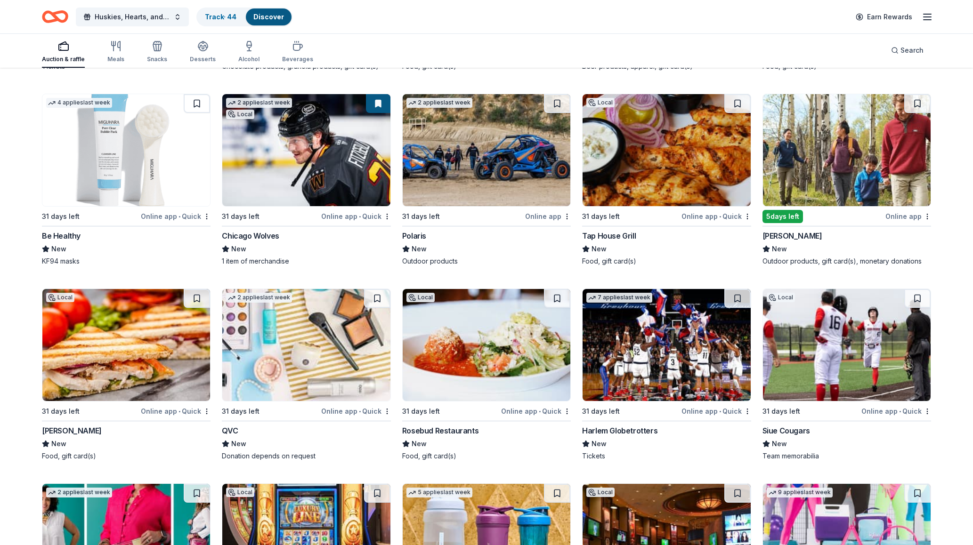
click at [724, 293] on button at bounding box center [737, 298] width 26 height 19
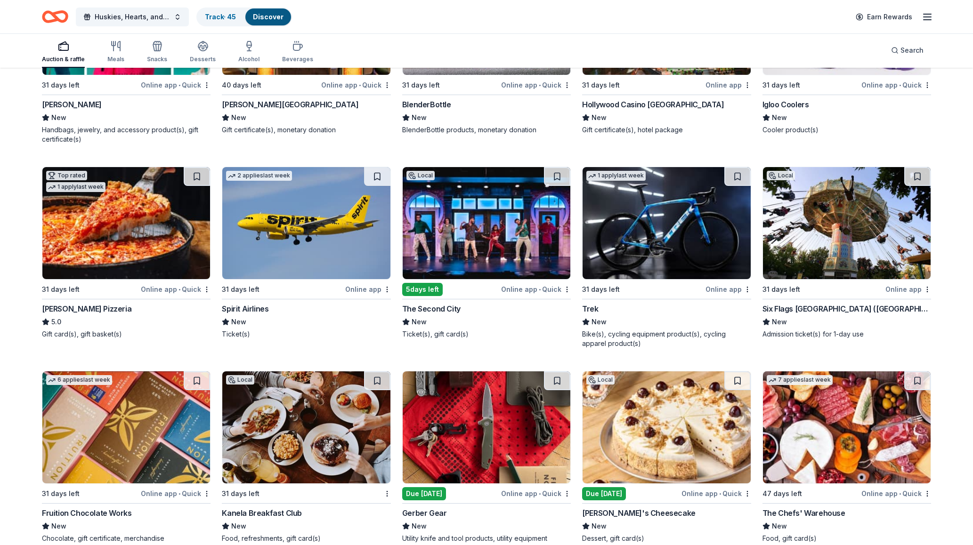
scroll to position [11001, 0]
click at [912, 179] on button at bounding box center [917, 176] width 26 height 19
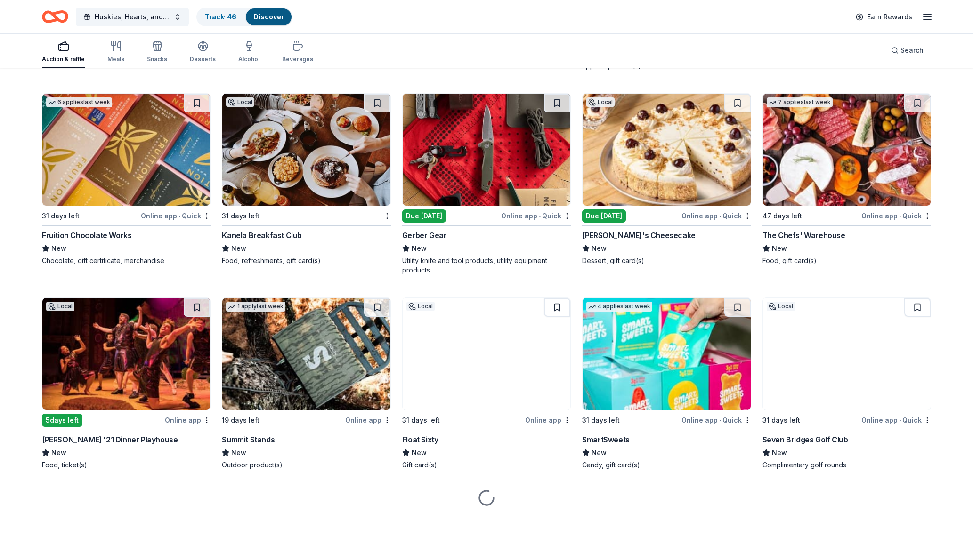
scroll to position [11278, 0]
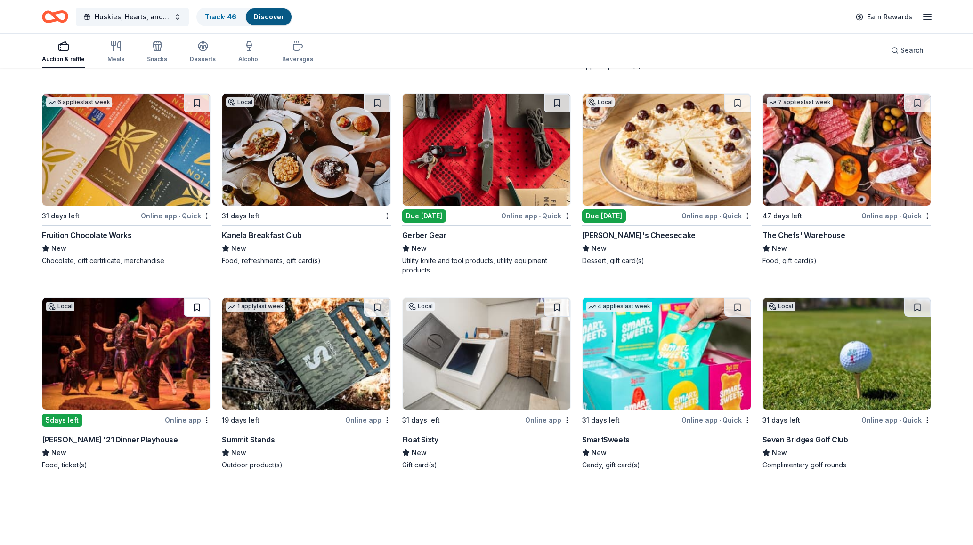
click at [195, 304] on button at bounding box center [197, 307] width 26 height 19
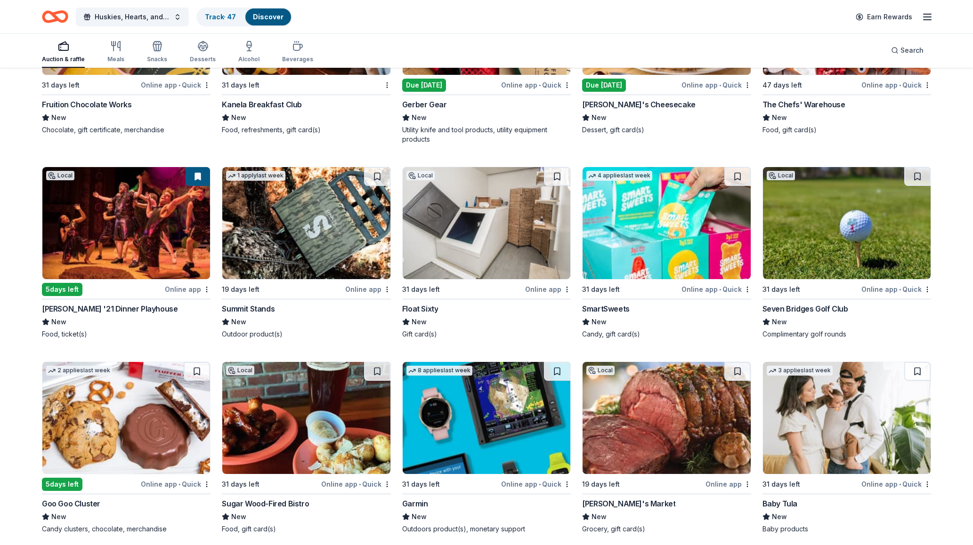
scroll to position [11410, 0]
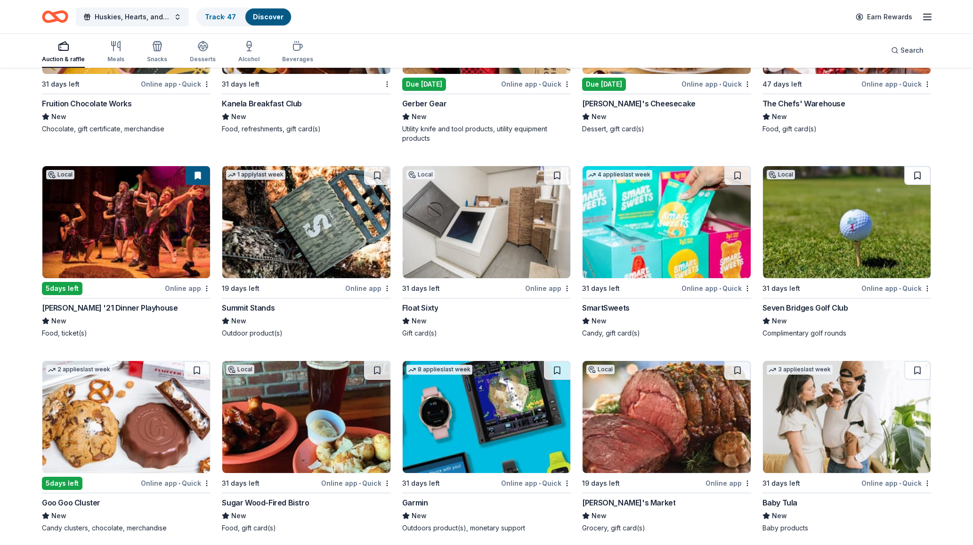
click at [915, 179] on button at bounding box center [917, 175] width 26 height 19
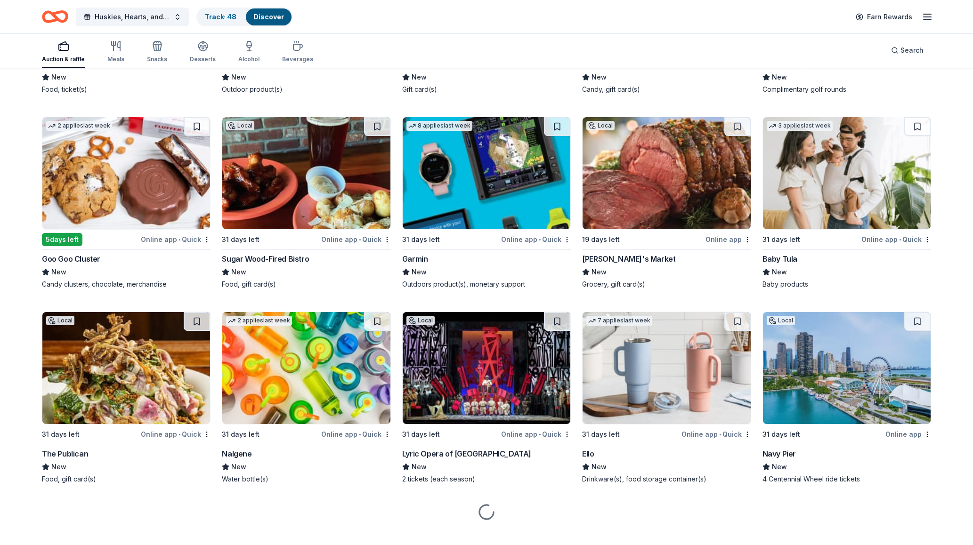
scroll to position [11664, 0]
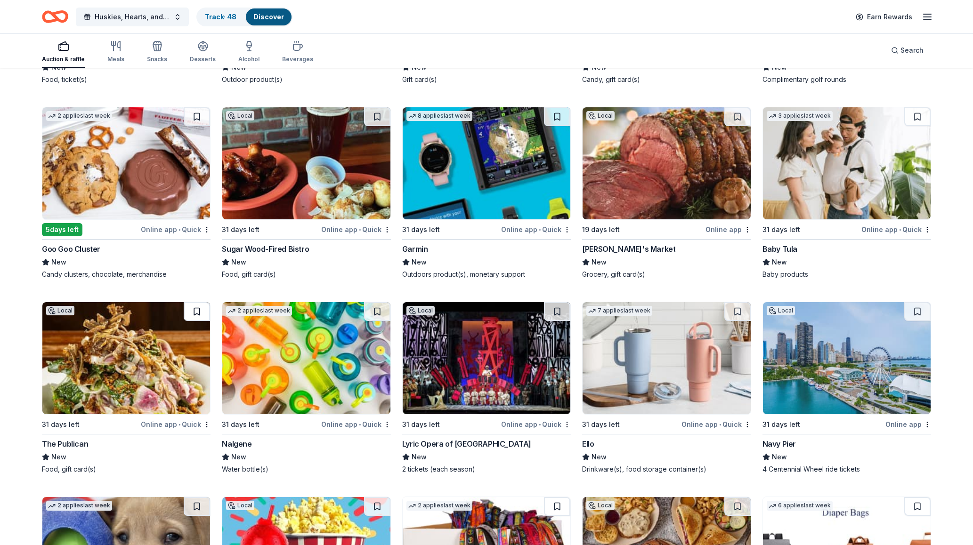
click at [199, 310] on button at bounding box center [197, 311] width 26 height 19
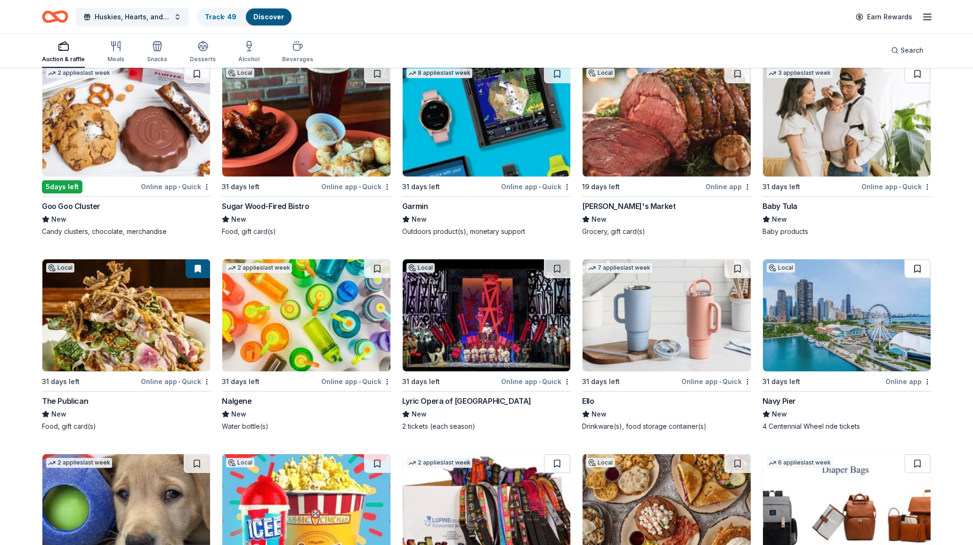
click at [920, 270] on button at bounding box center [917, 268] width 26 height 19
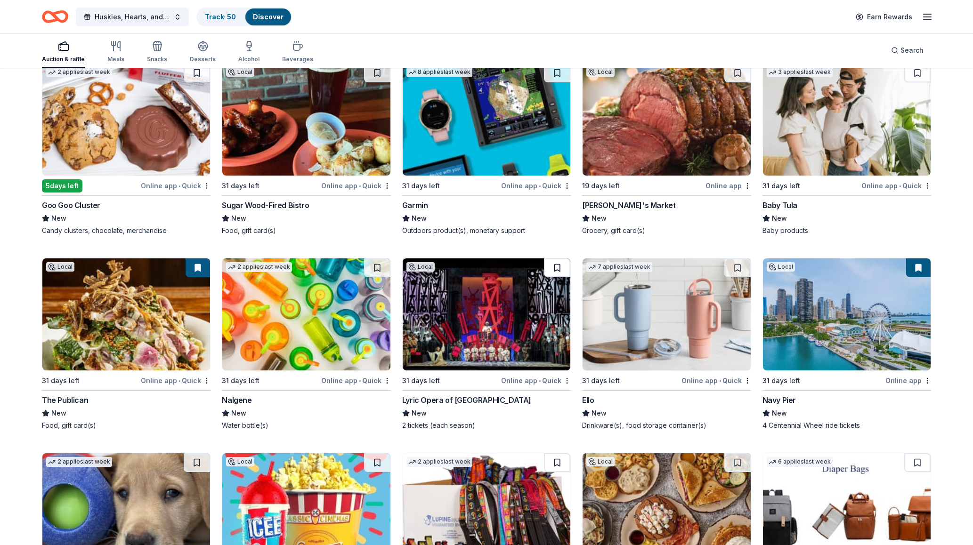
click at [558, 260] on button at bounding box center [557, 267] width 26 height 19
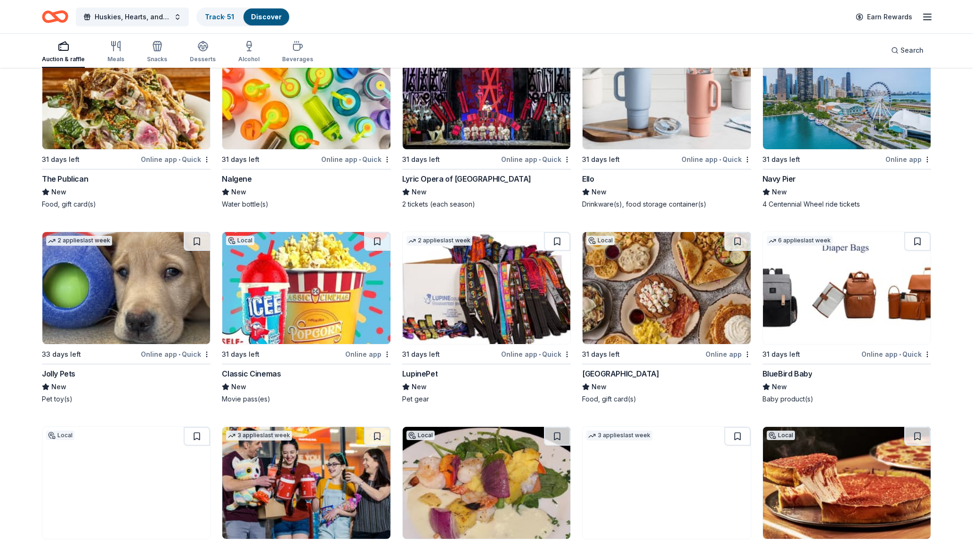
scroll to position [11935, 0]
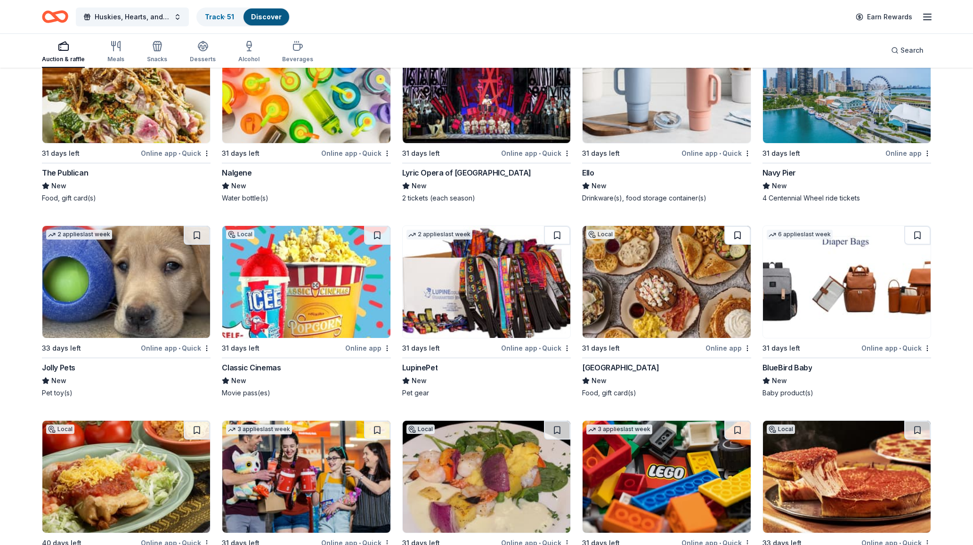
click at [740, 236] on button at bounding box center [737, 235] width 26 height 19
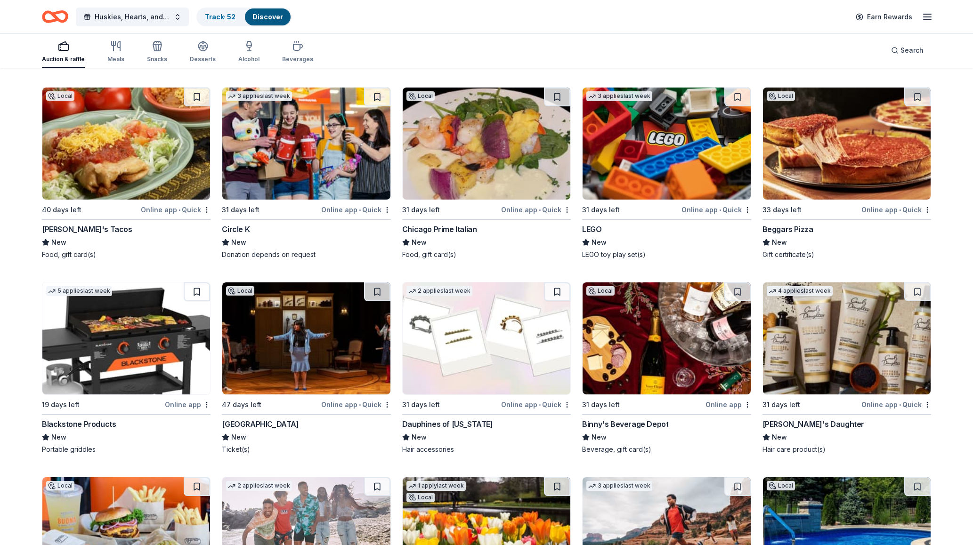
scroll to position [12269, 0]
click at [555, 290] on button at bounding box center [557, 291] width 26 height 19
click at [201, 294] on button at bounding box center [197, 291] width 26 height 19
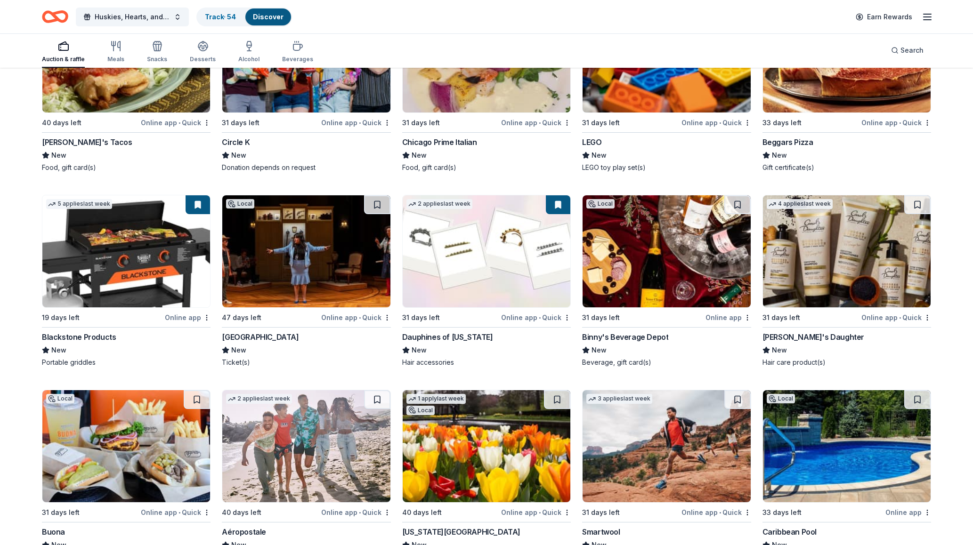
scroll to position [12368, 0]
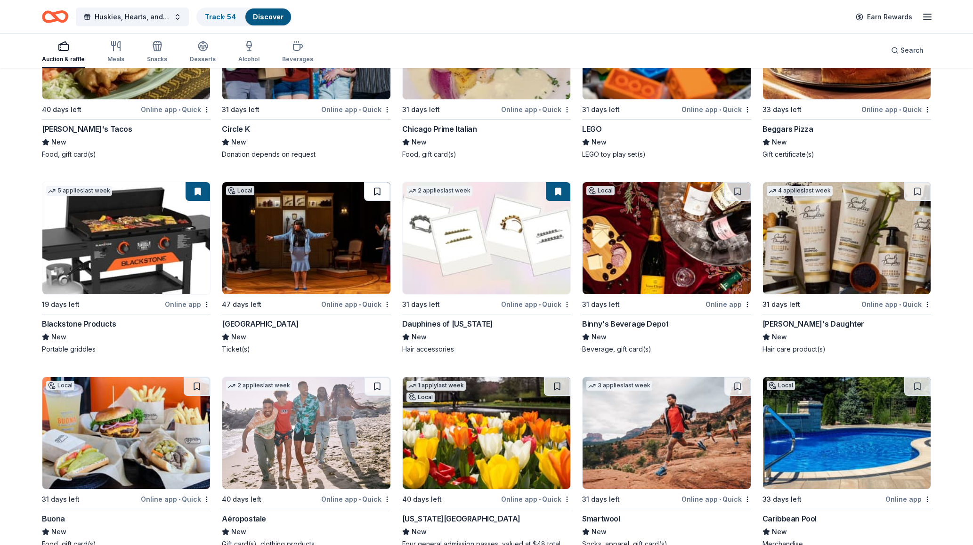
click at [370, 195] on button at bounding box center [377, 191] width 26 height 19
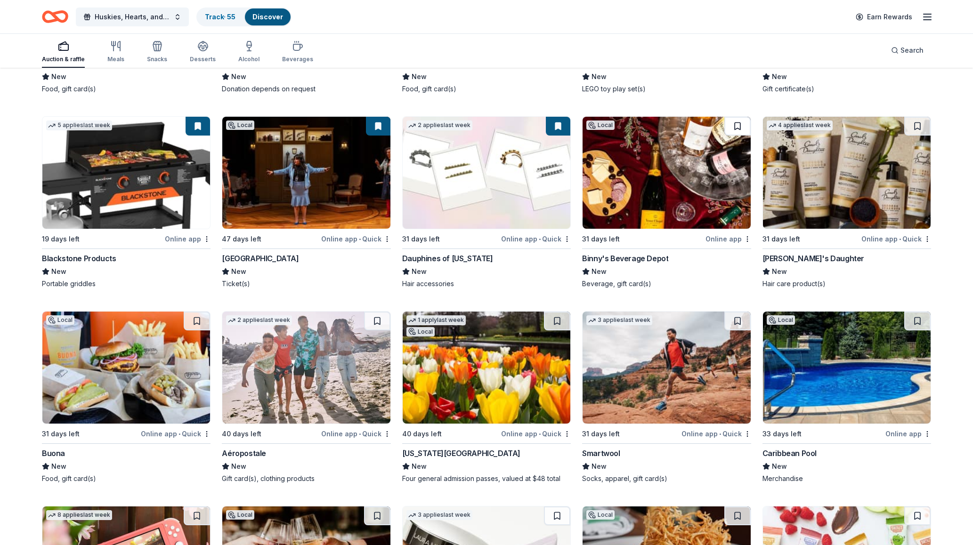
click at [737, 127] on button at bounding box center [737, 126] width 26 height 19
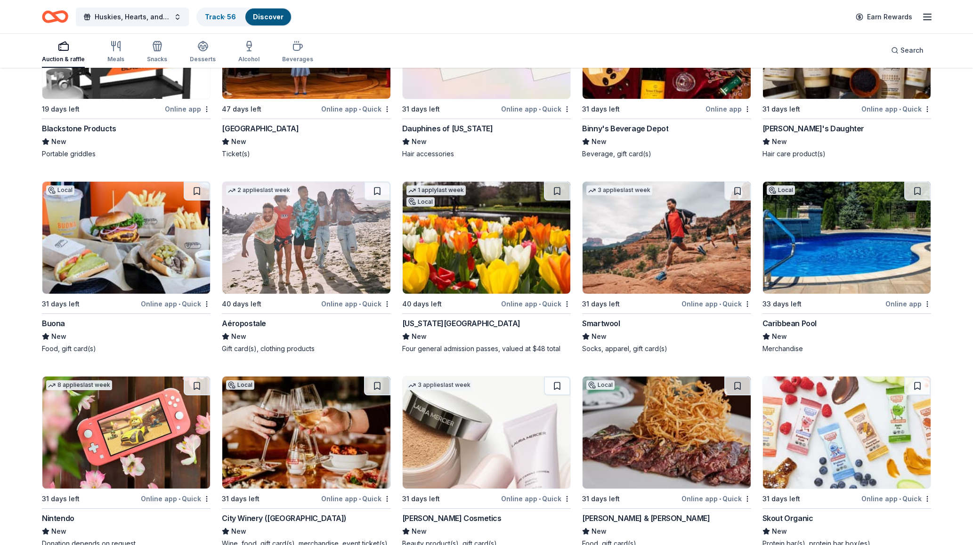
scroll to position [12569, 0]
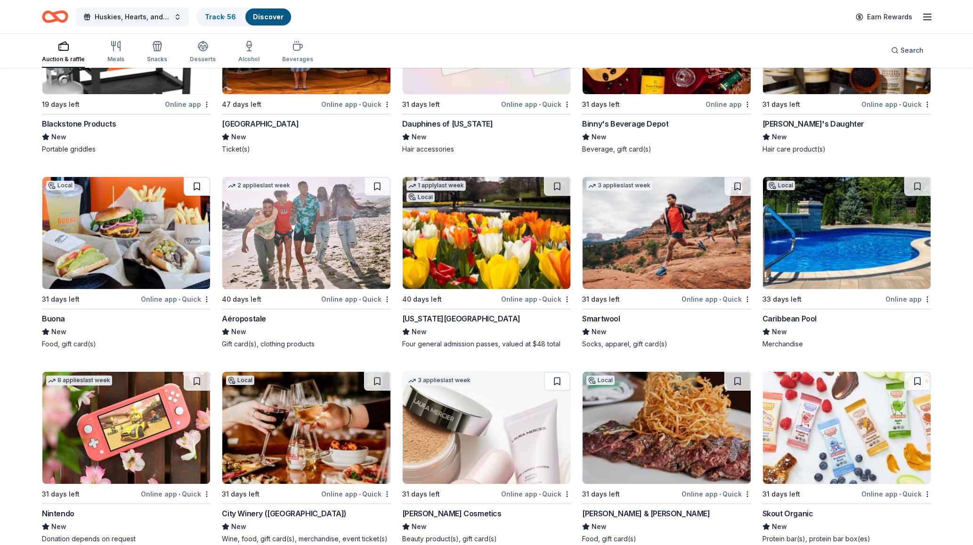
click at [193, 183] on button at bounding box center [197, 186] width 26 height 19
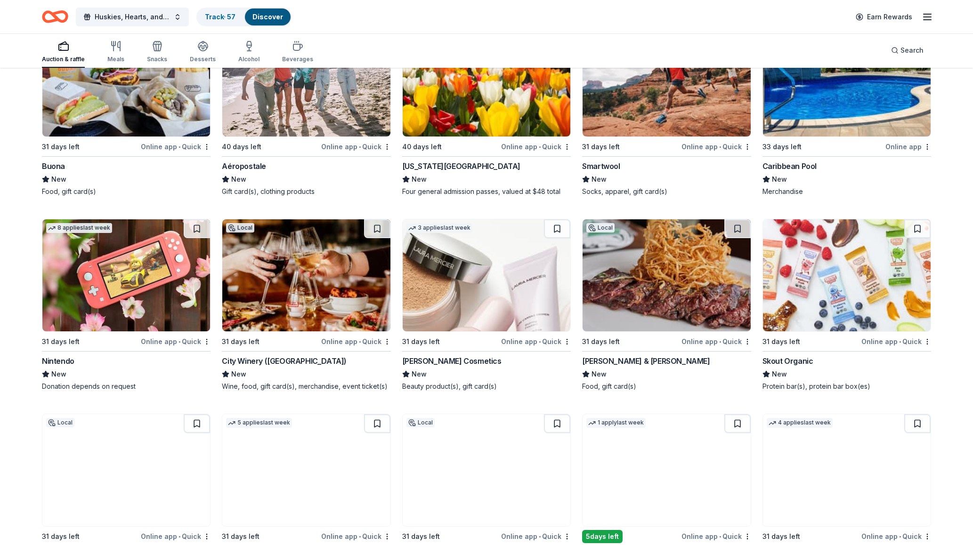
scroll to position [12735, 0]
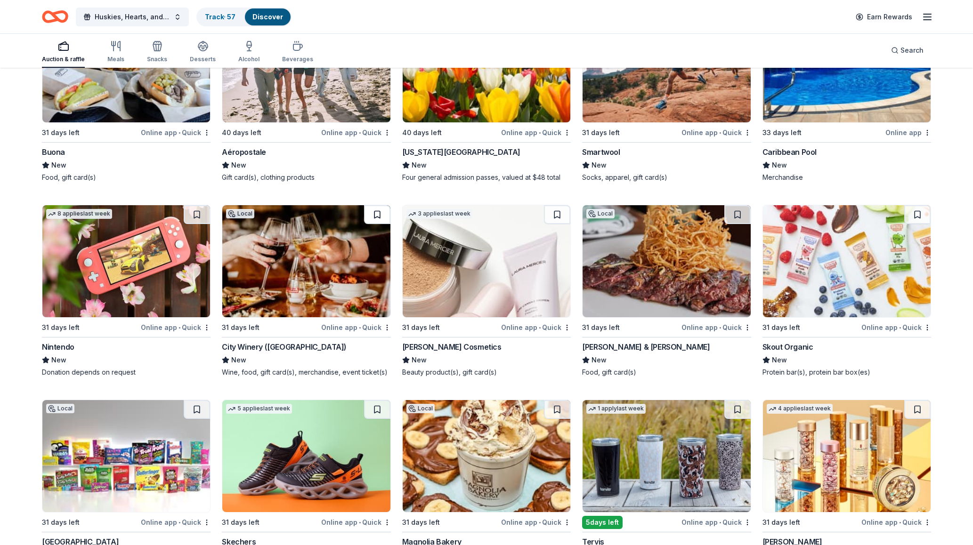
click at [373, 210] on button at bounding box center [377, 214] width 26 height 19
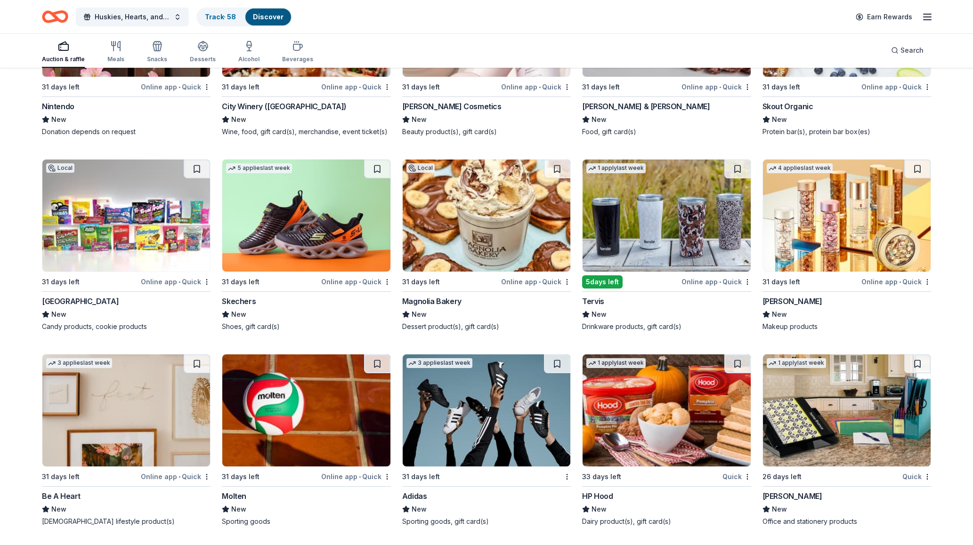
scroll to position [12976, 0]
click at [205, 176] on button at bounding box center [197, 169] width 26 height 19
click at [145, 188] on img at bounding box center [126, 216] width 168 height 112
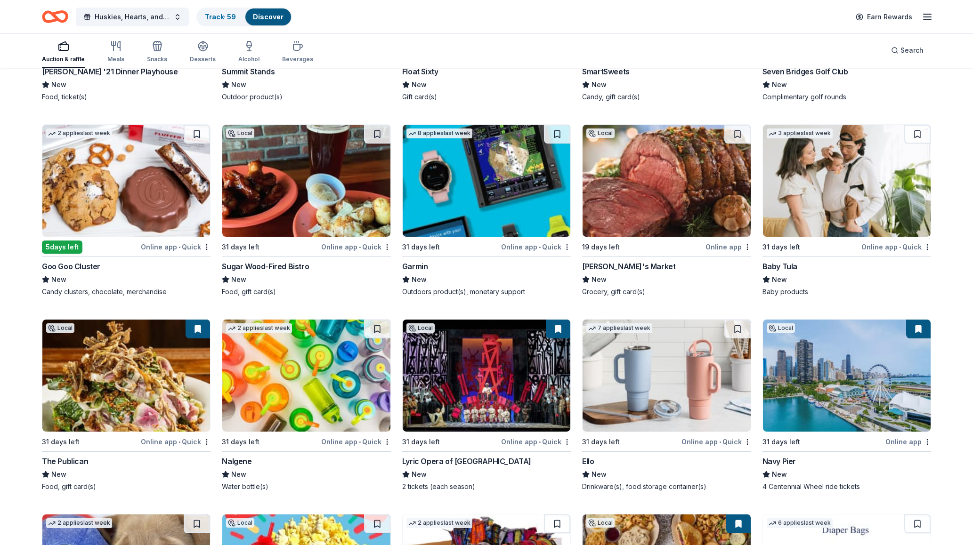
scroll to position [11486, 0]
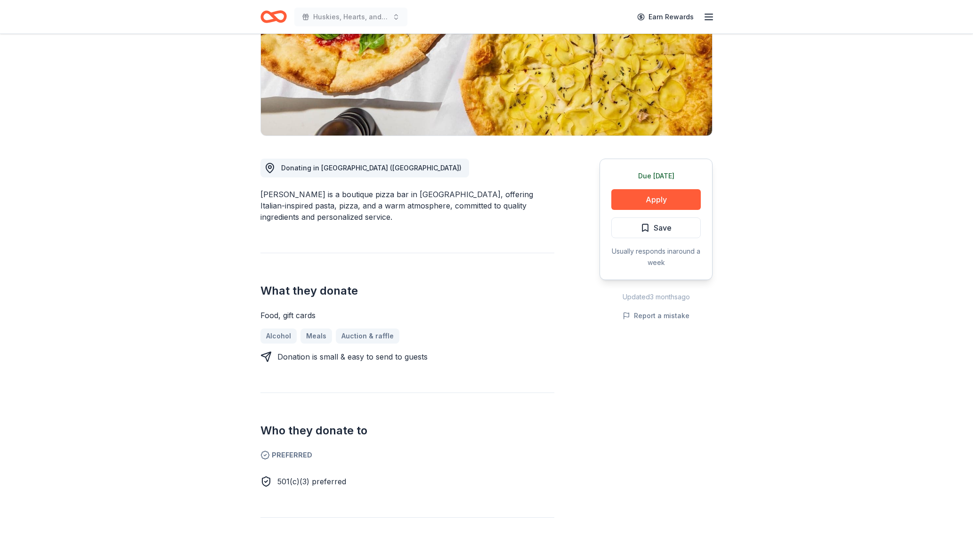
scroll to position [153, 0]
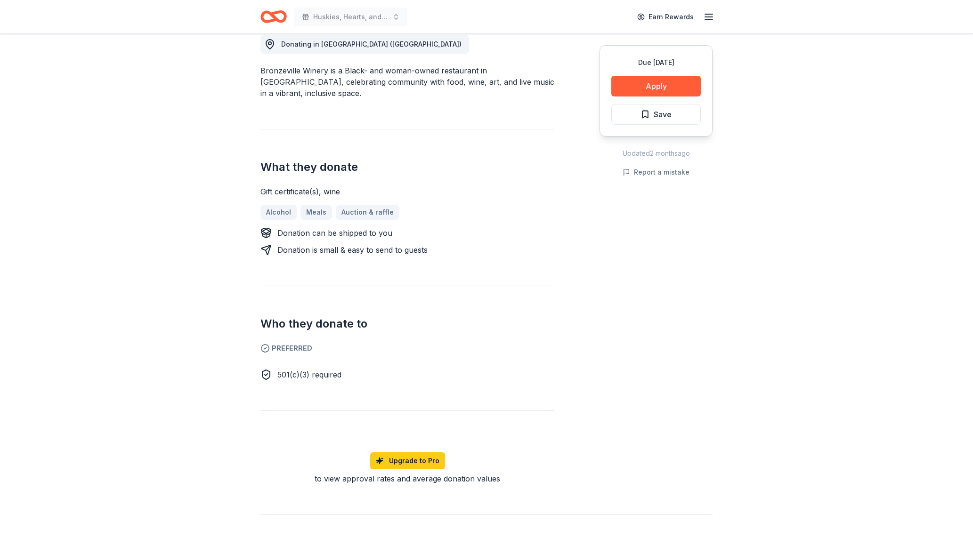
scroll to position [330, 0]
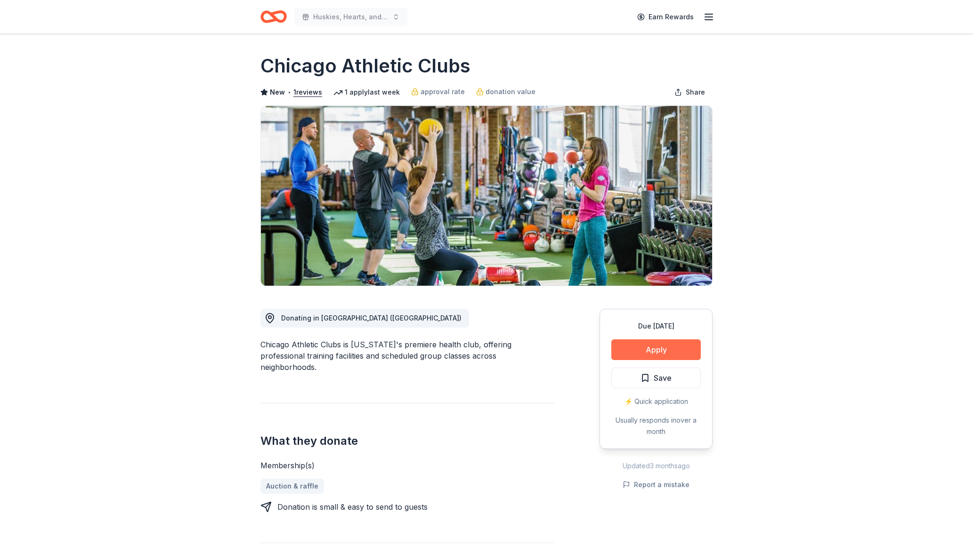
click at [658, 350] on button "Apply" at bounding box center [655, 349] width 89 height 21
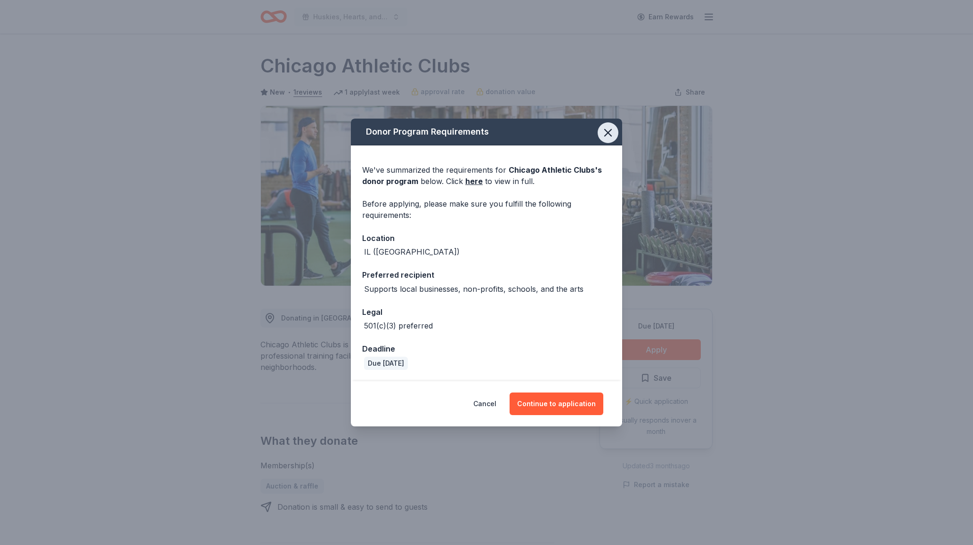
click at [608, 135] on icon "button" at bounding box center [607, 132] width 13 height 13
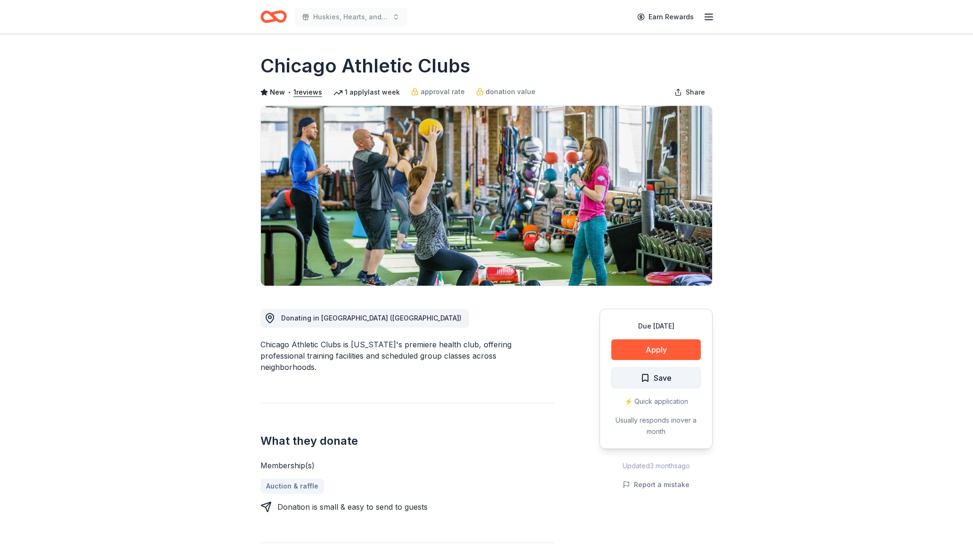
click at [660, 378] on span "Save" at bounding box center [662, 378] width 18 height 12
click at [675, 379] on html "Huskies, Hearts, and High Stakes Earn Rewards Due in 31 days Share Chicago Athl…" at bounding box center [486, 272] width 973 height 545
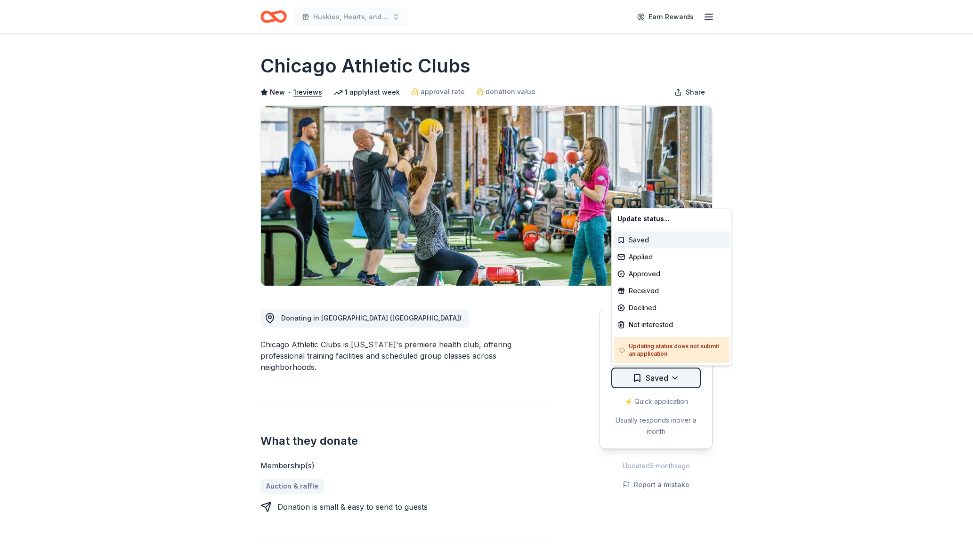
click at [675, 379] on html "Huskies, Hearts, and High Stakes Earn Rewards Due in 31 days Share Chicago Athl…" at bounding box center [486, 272] width 973 height 545
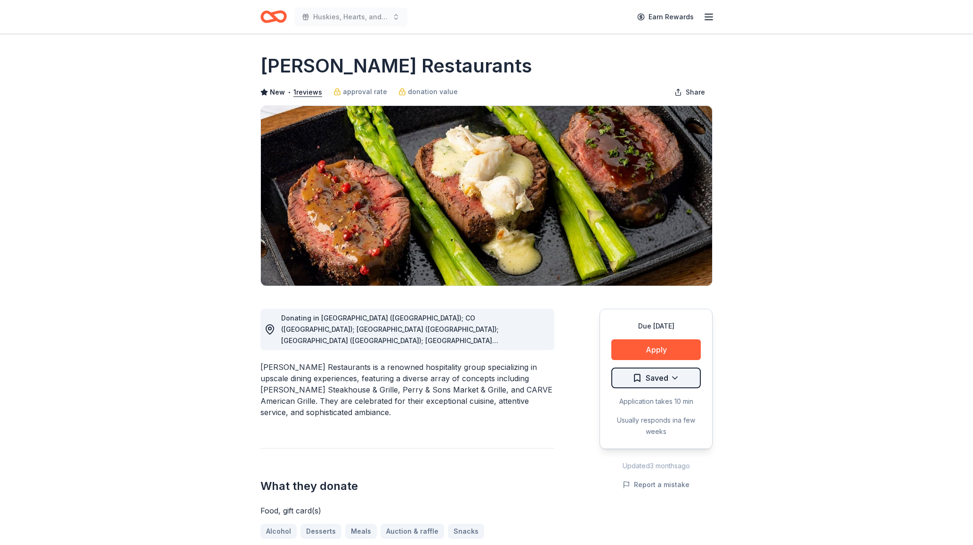
click at [673, 380] on html "Huskies, Hearts, and High Stakes Earn Rewards Due in 31 days Share Perry's Rest…" at bounding box center [486, 272] width 973 height 545
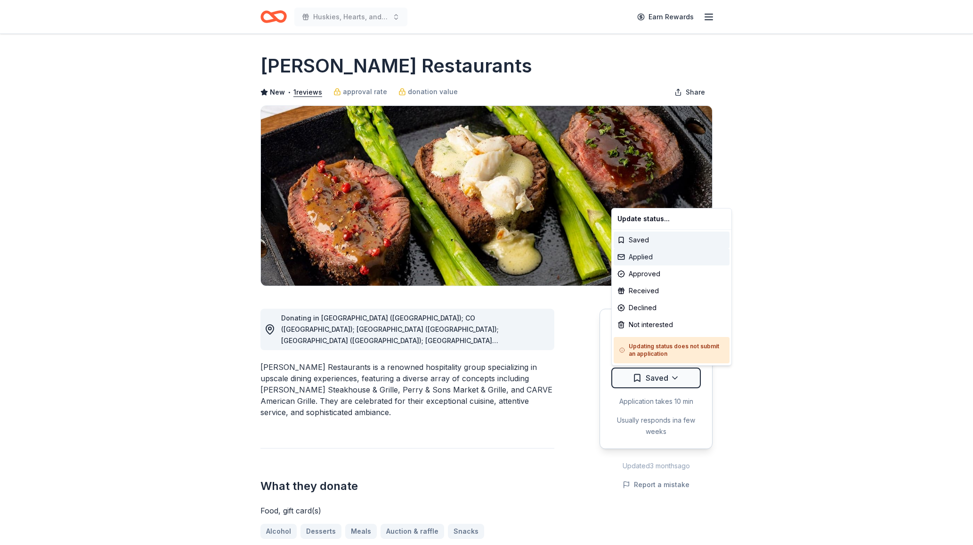
click at [644, 260] on div "Applied" at bounding box center [671, 257] width 116 height 17
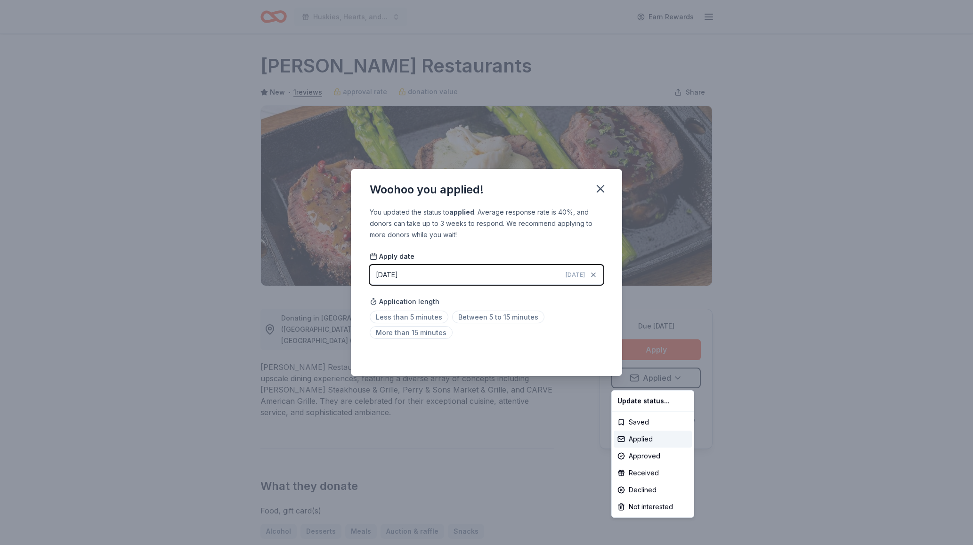
click at [425, 275] on html "Huskies, Hearts, and High Stakes Earn Rewards Due in 31 days Share Perry's Rest…" at bounding box center [486, 272] width 973 height 545
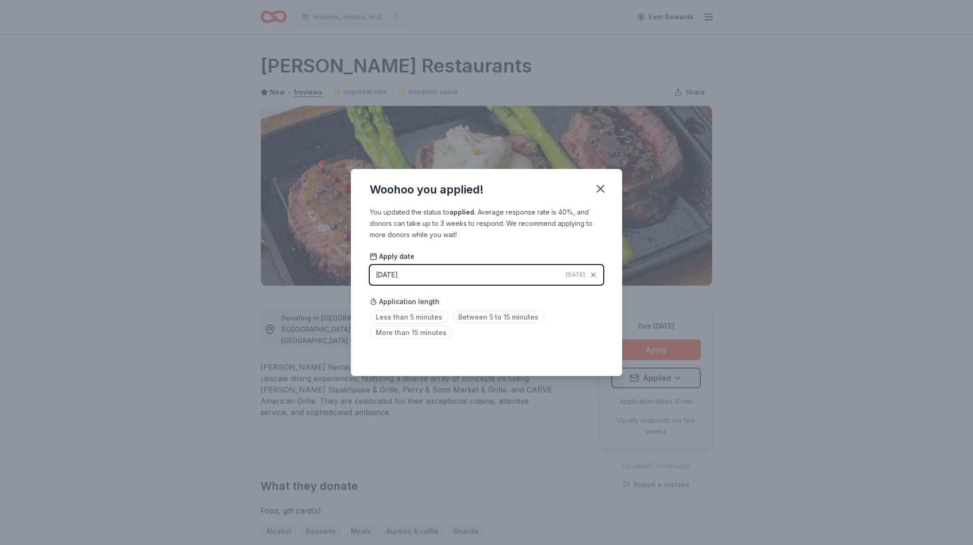
click at [387, 277] on div "[DATE]" at bounding box center [387, 274] width 22 height 11
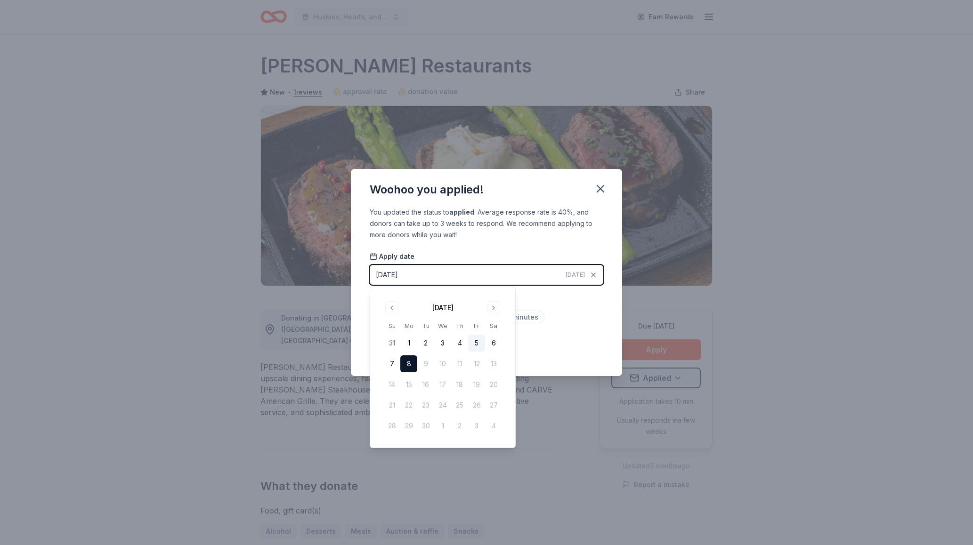
click at [477, 345] on button "5" at bounding box center [476, 343] width 17 height 17
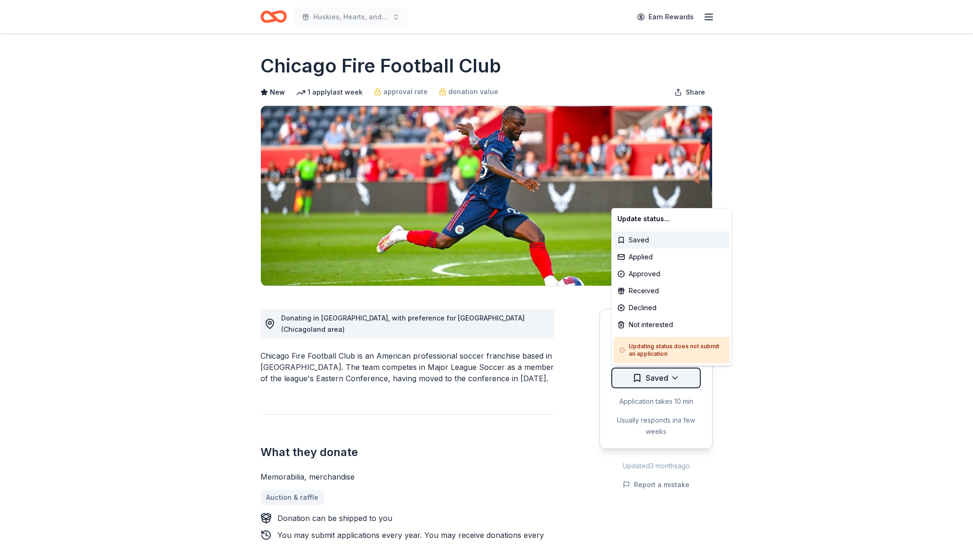
click at [675, 377] on html "Huskies, Hearts, and High Stakes Earn Rewards Due [DATE] Share Chicago Fire Foo…" at bounding box center [486, 272] width 973 height 545
click at [664, 277] on div "Approved" at bounding box center [671, 274] width 116 height 17
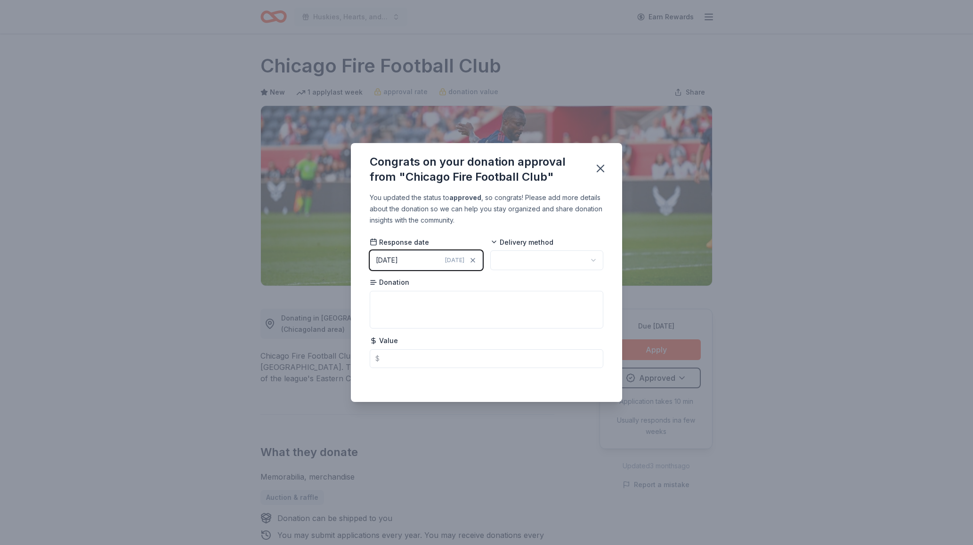
click at [514, 265] on html "Huskies, Hearts, and High Stakes Earn Rewards Due [DATE] Share Chicago Fire Foo…" at bounding box center [486, 272] width 973 height 545
click at [605, 258] on div "You updated the status to approved , so congrats! Please add more details about…" at bounding box center [486, 297] width 271 height 210
click at [594, 262] on html "Huskies, Hearts, and High Stakes Earn Rewards Due [DATE] Share Chicago Fire Foo…" at bounding box center [486, 272] width 973 height 545
click at [415, 308] on textarea at bounding box center [487, 310] width 234 height 38
paste textarea "4 Club Level Tickets for 2026"
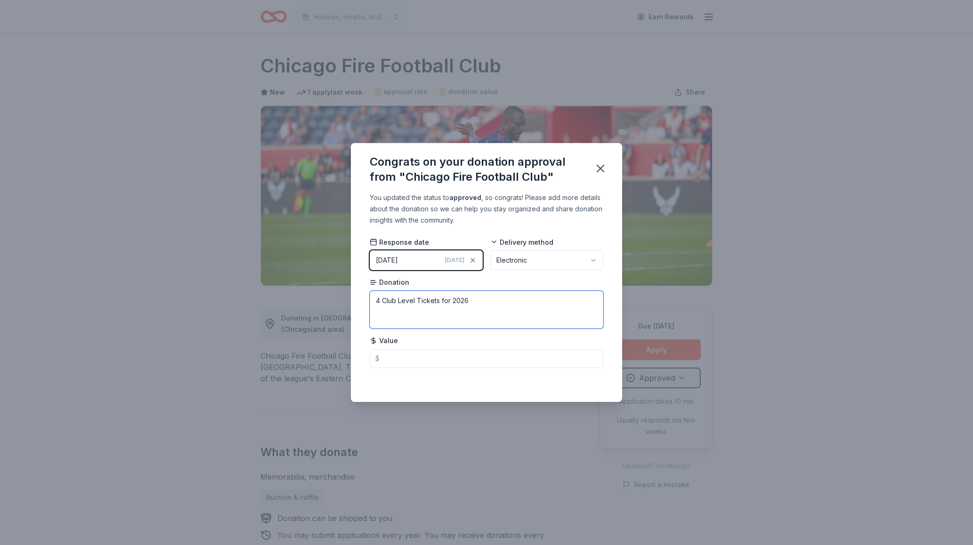
type textarea "4 Club Level Tickets for 2026"
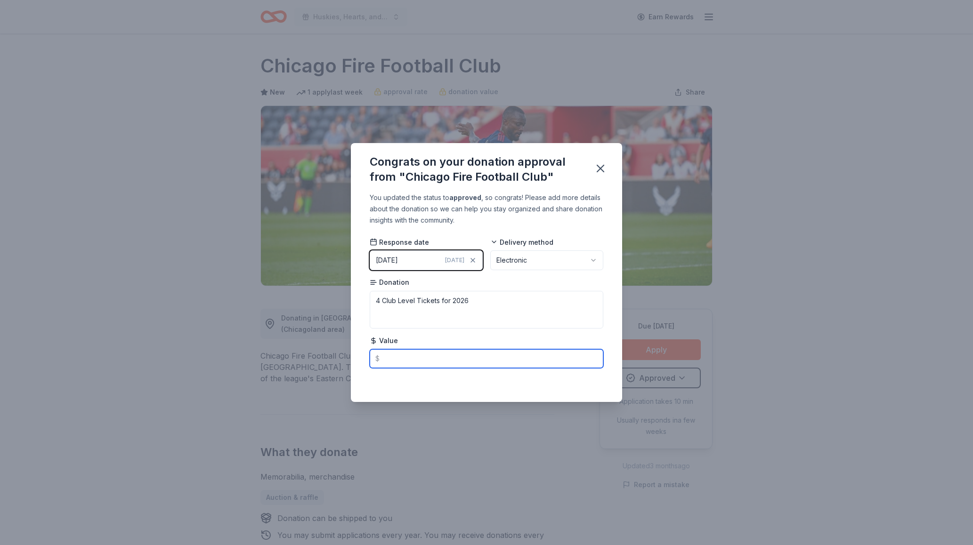
click at [404, 358] on input "text" at bounding box center [487, 358] width 234 height 19
type input "112.00"
click at [601, 164] on icon "button" at bounding box center [600, 168] width 13 height 13
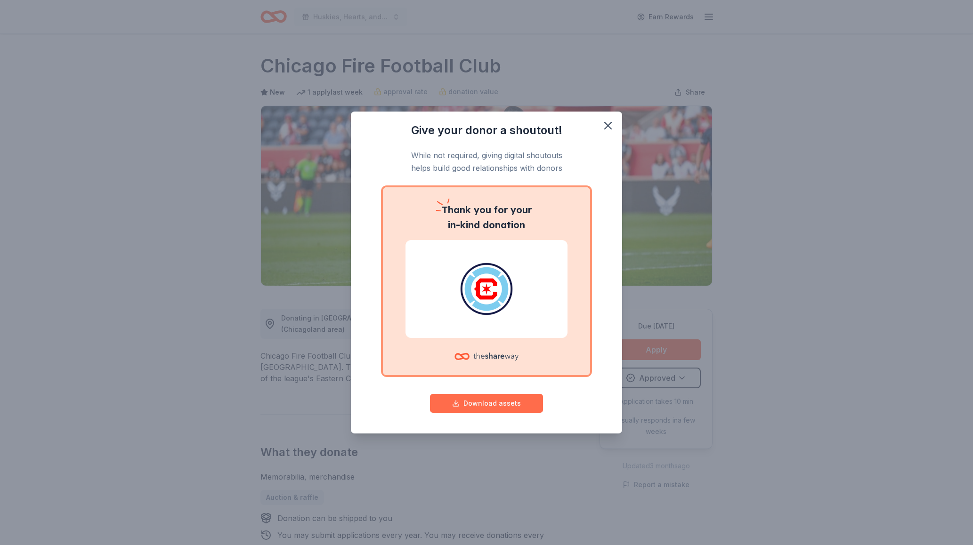
click at [496, 401] on button "Download assets" at bounding box center [486, 403] width 113 height 19
click at [847, 121] on div "Give your donor a shoutout! While not required, giving digital shoutouts helps …" at bounding box center [486, 272] width 973 height 545
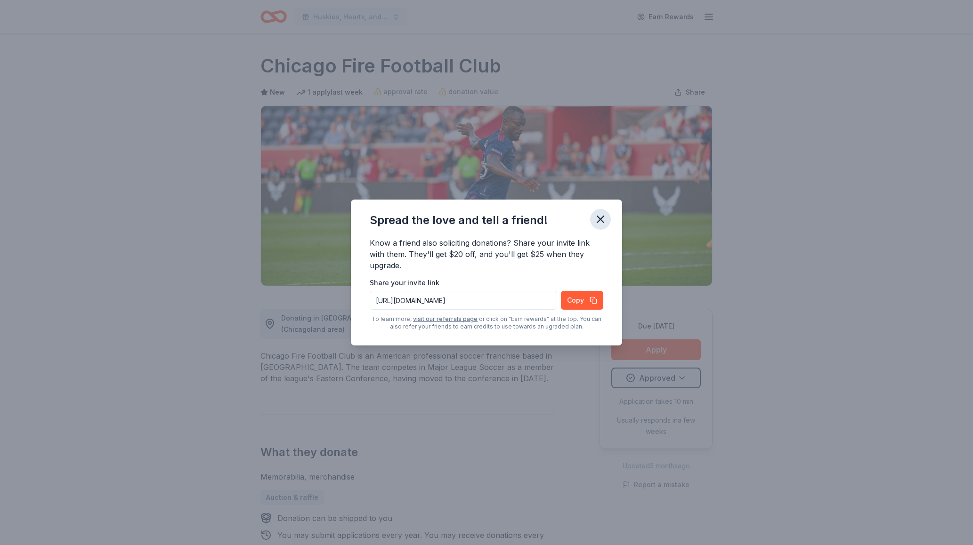
click at [598, 221] on icon "button" at bounding box center [600, 219] width 7 height 7
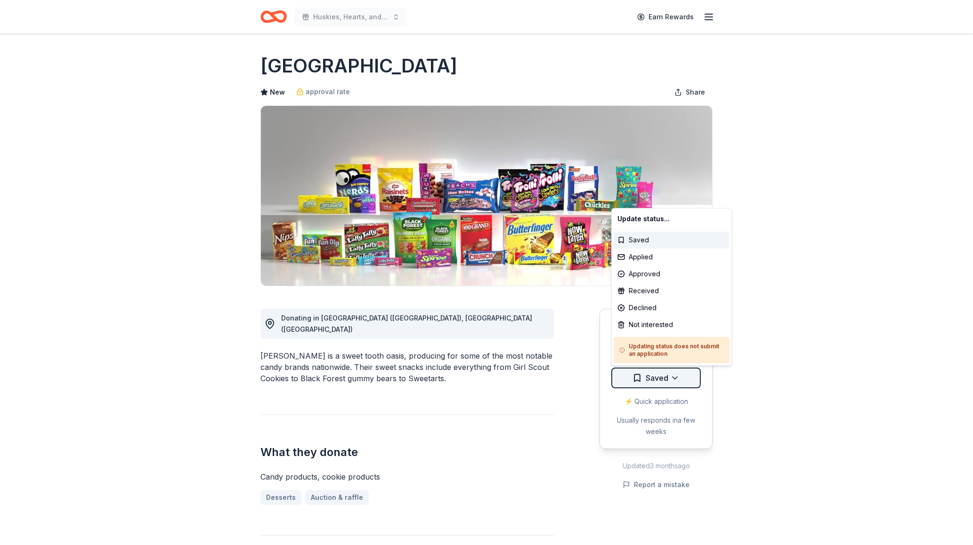
click at [671, 379] on html "Huskies, Hearts, and High Stakes Earn Rewards Due [DATE] Share [PERSON_NAME] Ne…" at bounding box center [486, 272] width 973 height 545
click at [654, 258] on div "Applied" at bounding box center [671, 257] width 116 height 17
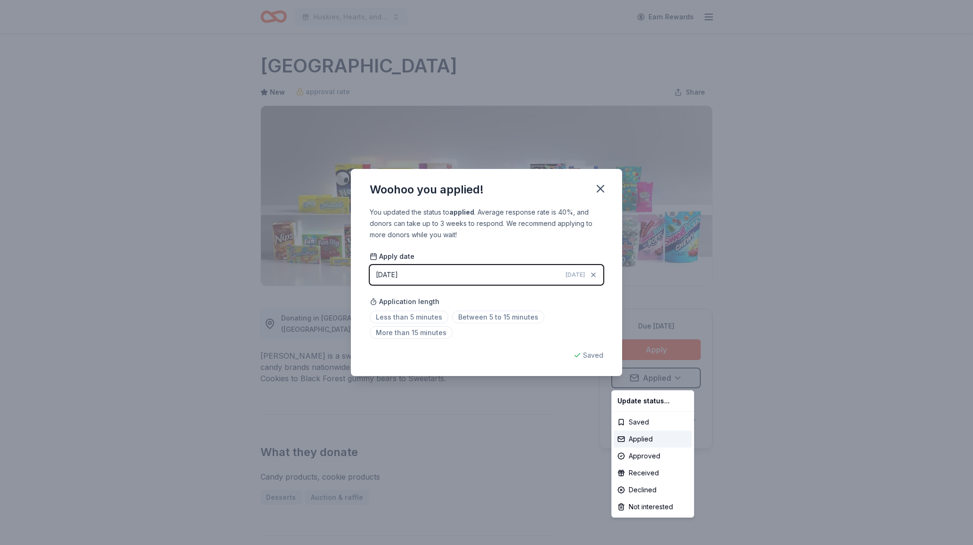
click at [436, 270] on html "Huskies, Hearts, and High Stakes Earn Rewards Due [DATE] Share [PERSON_NAME] Ne…" at bounding box center [486, 272] width 973 height 545
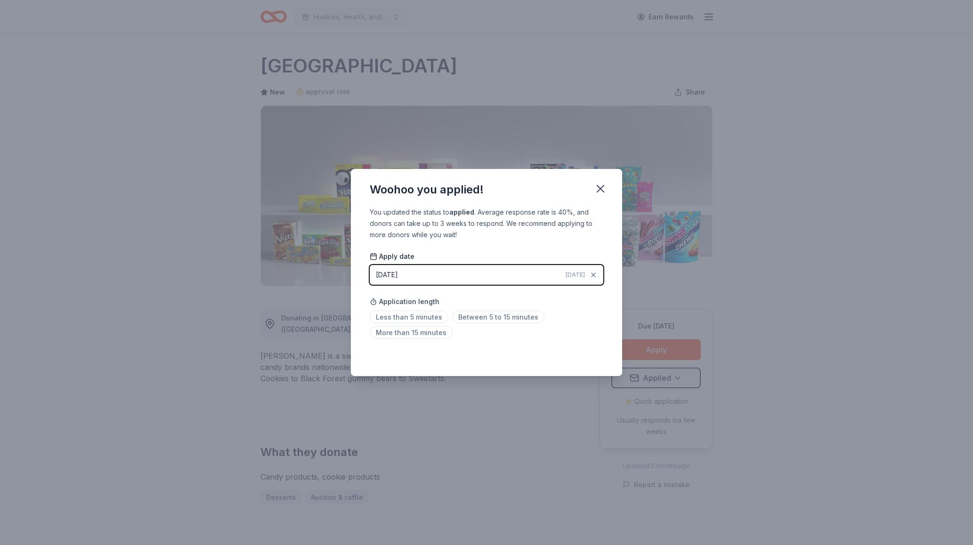
click at [385, 275] on div "[DATE]" at bounding box center [387, 274] width 22 height 11
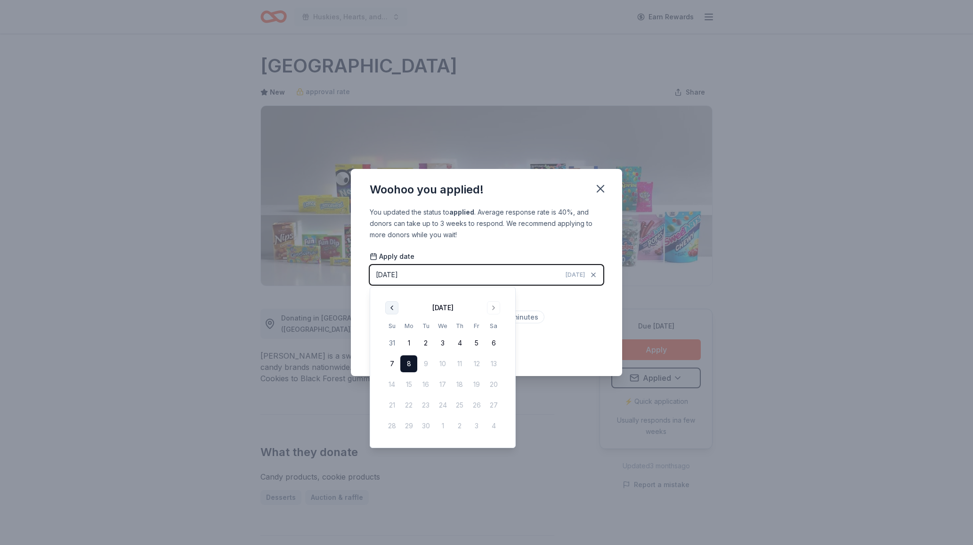
click at [394, 308] on button "Go to previous month" at bounding box center [391, 307] width 13 height 13
click at [426, 426] on button "29" at bounding box center [425, 426] width 17 height 17
